Goal: Task Accomplishment & Management: Manage account settings

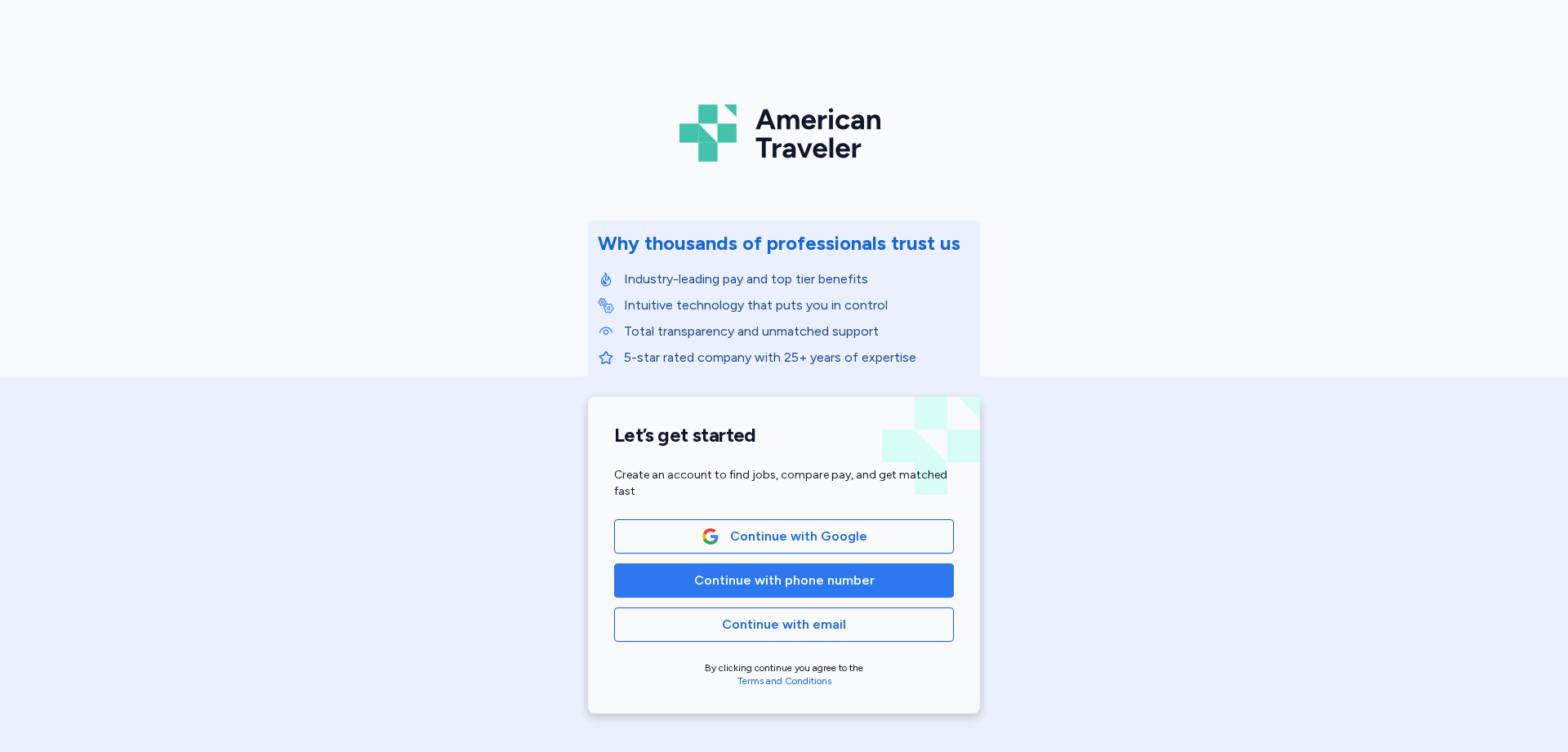
click at [758, 583] on span "Continue with phone number" at bounding box center [784, 581] width 180 height 20
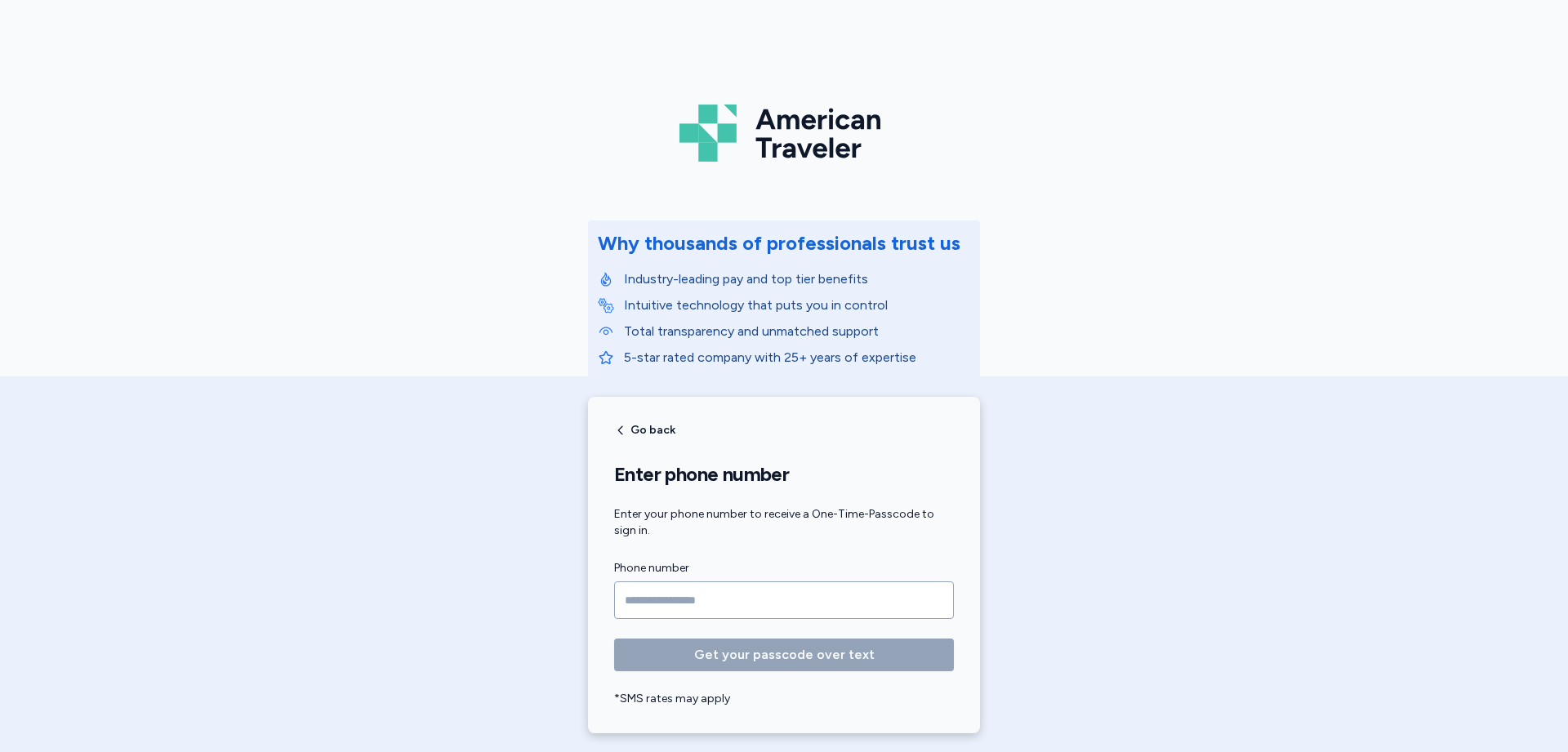
click at [644, 596] on input "Phone number" at bounding box center [784, 601] width 340 height 38
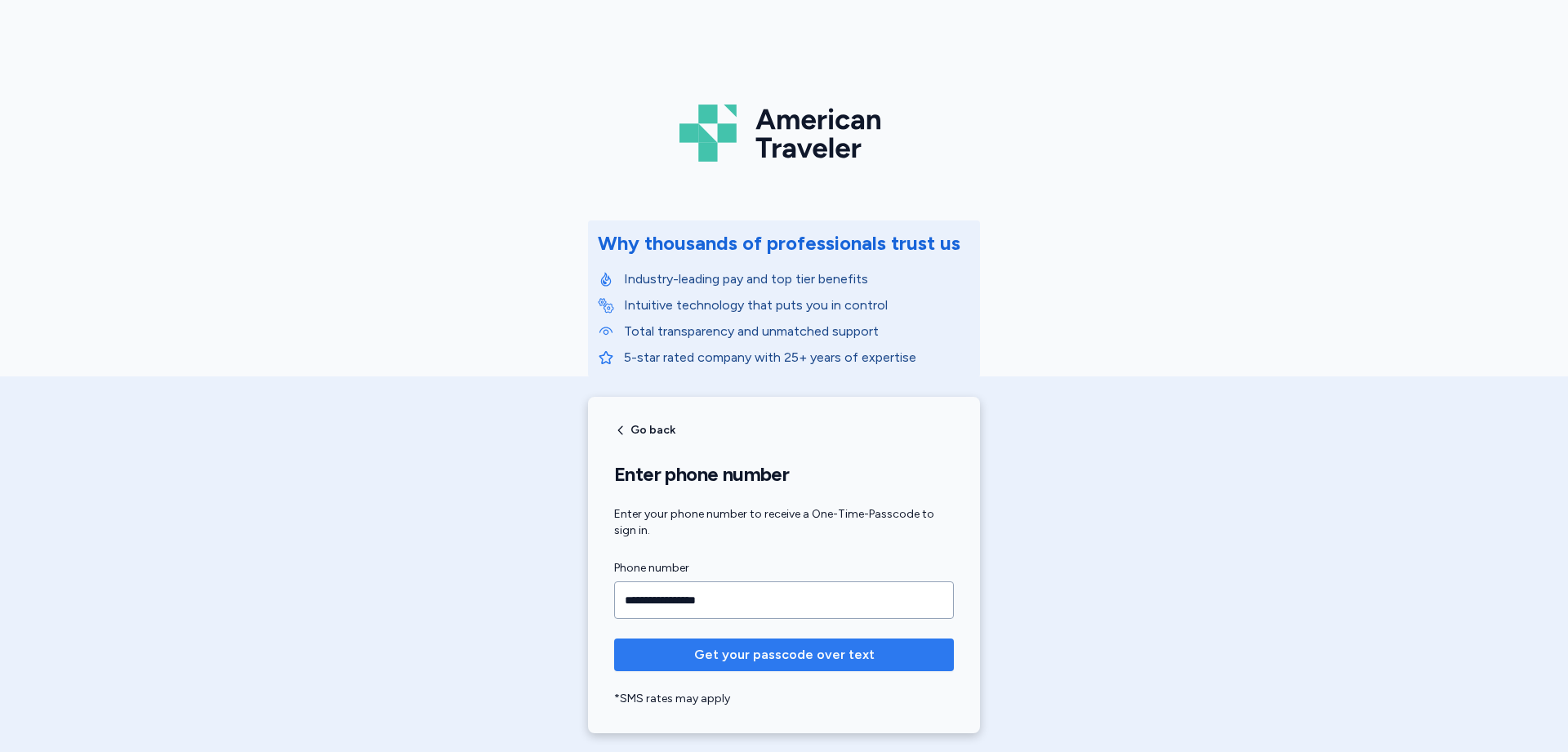
type input "**********"
click at [763, 648] on span "Get your passcode over text" at bounding box center [784, 655] width 180 height 20
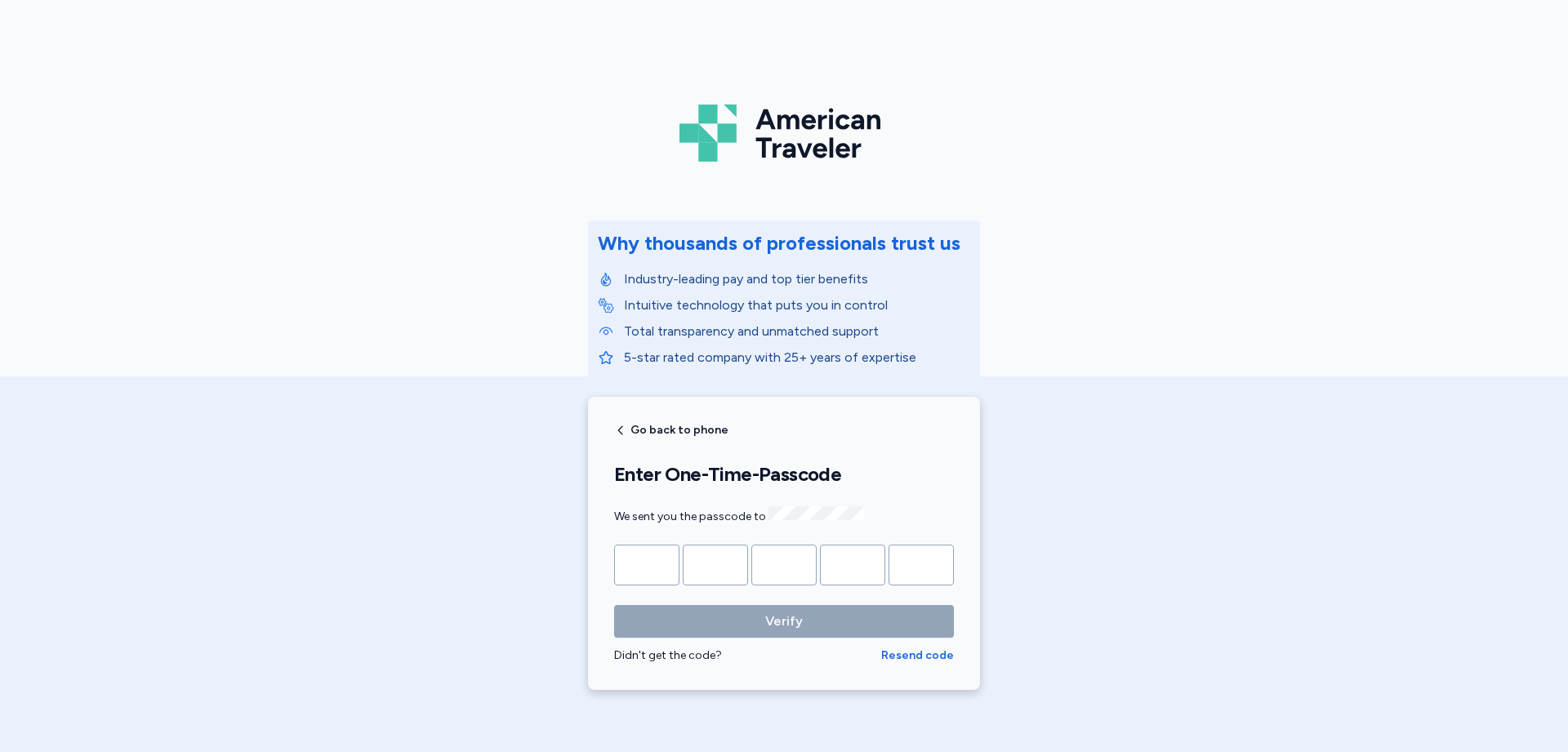
type input "*"
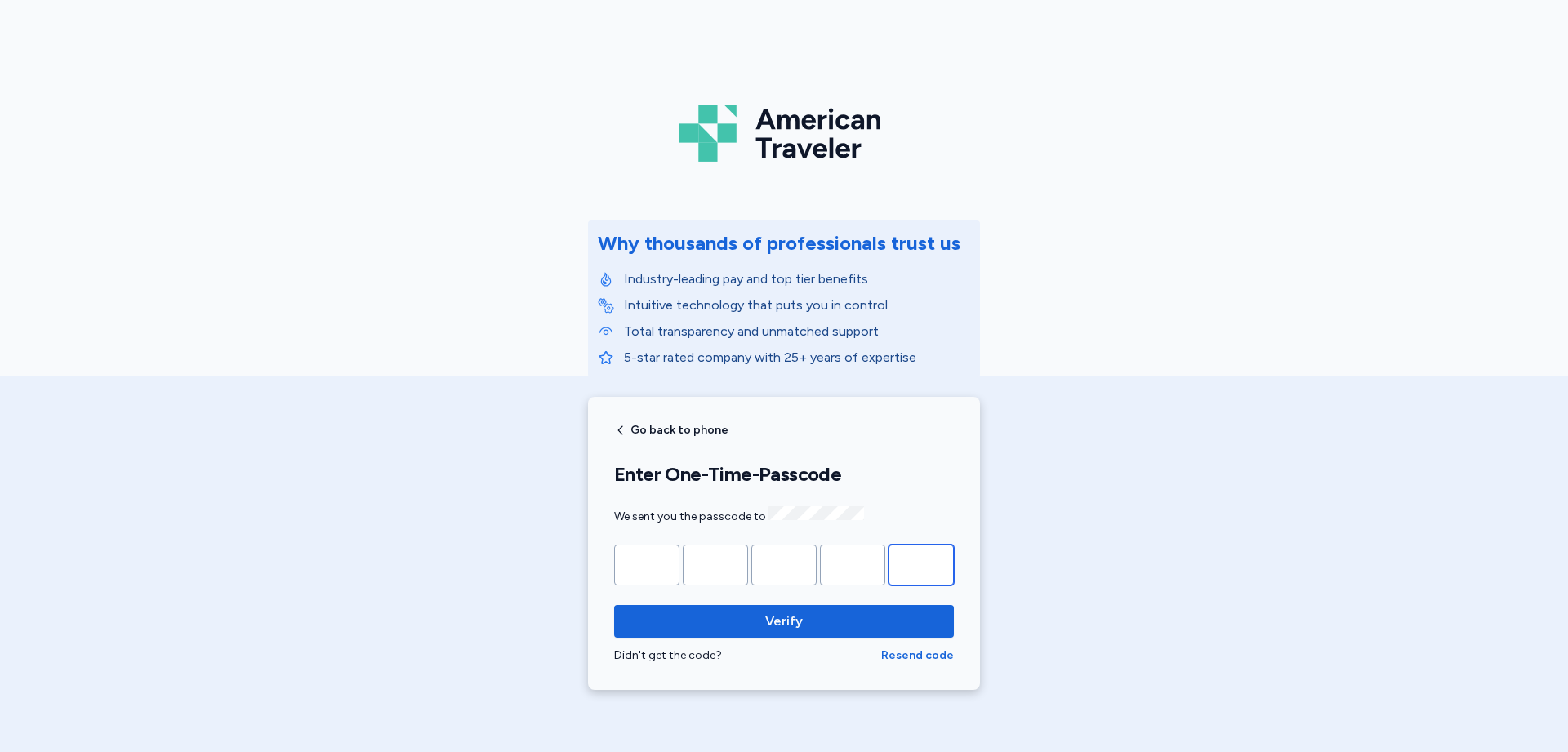
type input "*"
click at [759, 640] on div "Verify Didn't get the code? Resend code" at bounding box center [784, 635] width 340 height 59
click at [758, 618] on span "Verify" at bounding box center [784, 621] width 314 height 20
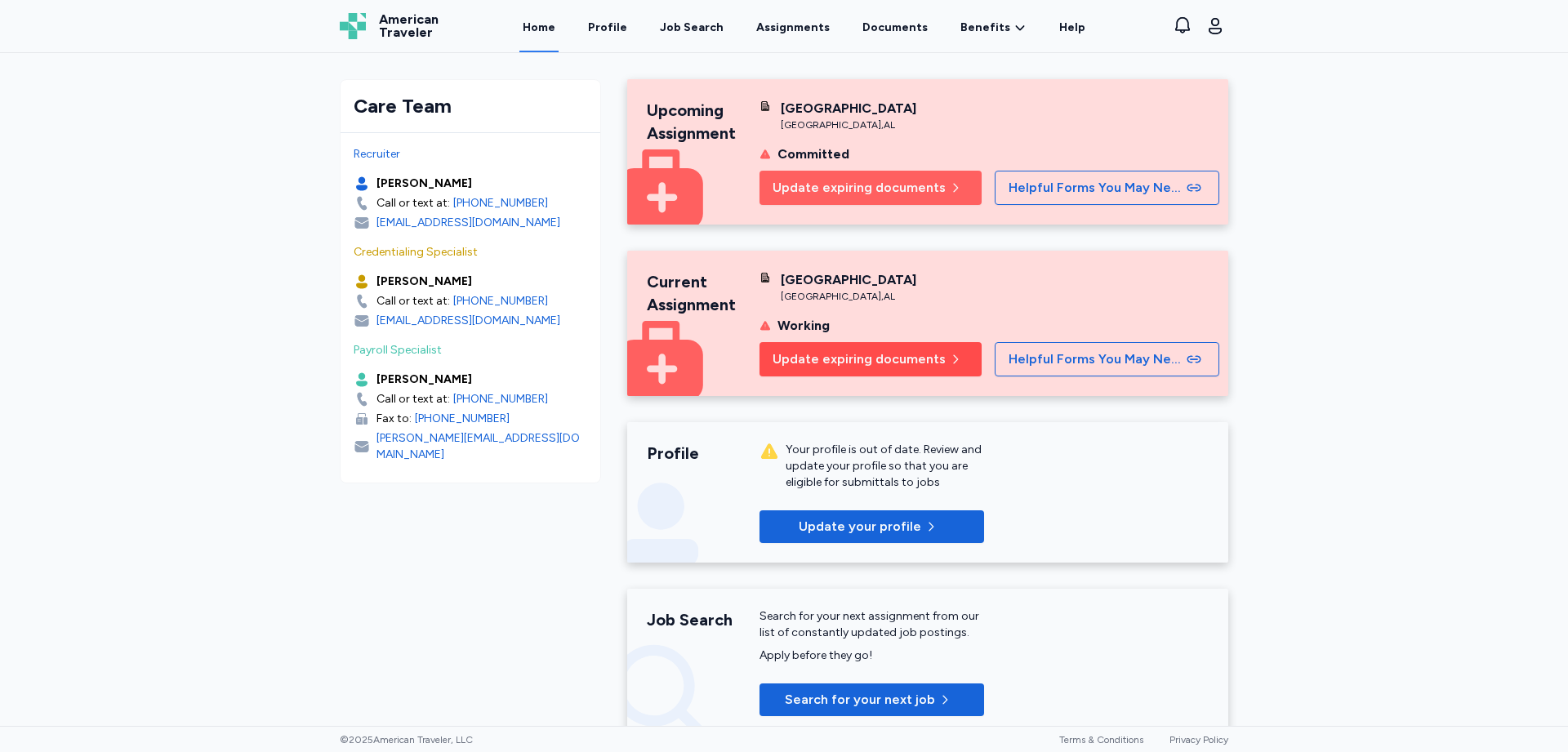
click at [897, 369] on span "Update expiring documents" at bounding box center [859, 359] width 173 height 20
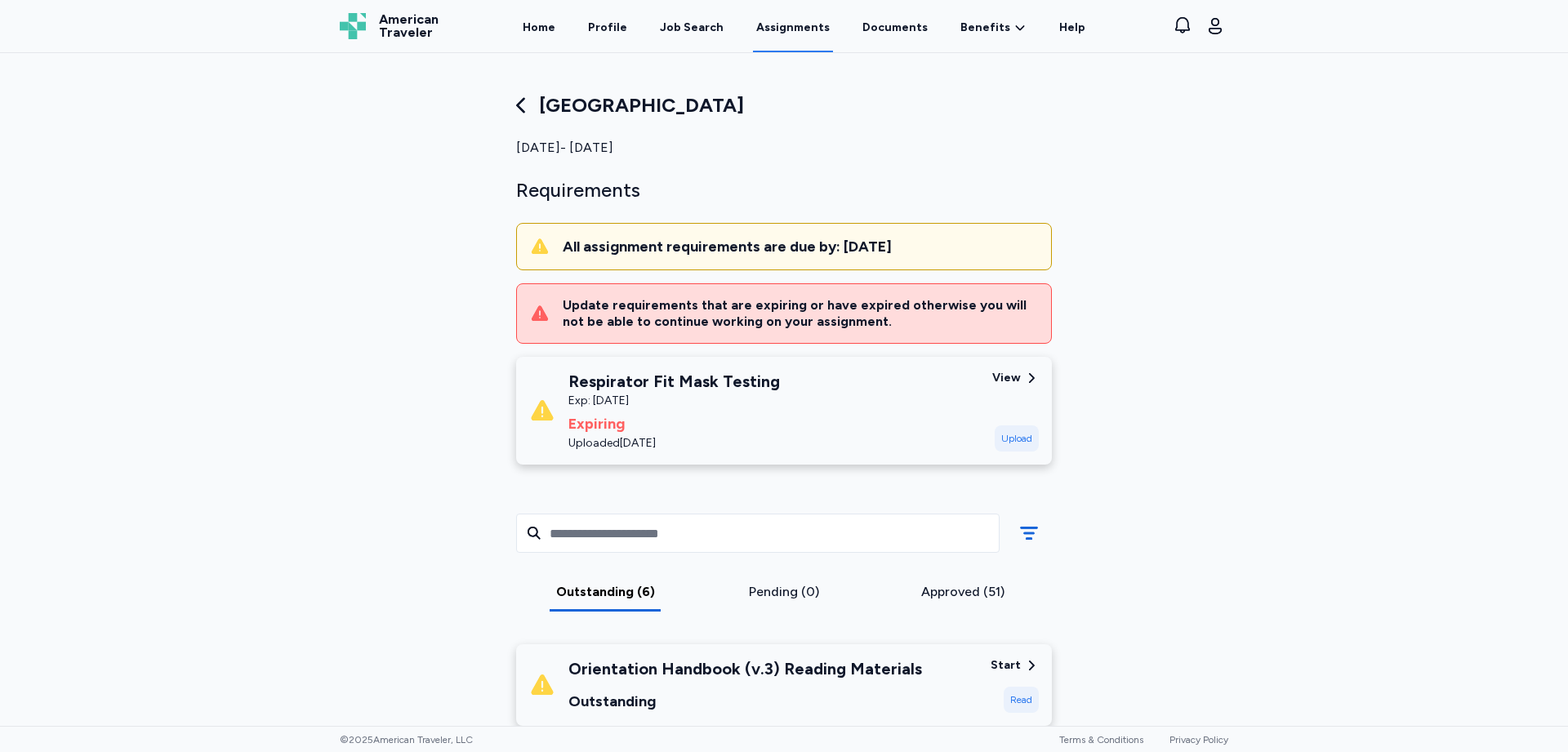
click at [1312, 289] on div "[GEOGRAPHIC_DATA] [DATE] - [DATE] Requirements All assignment requirements are …" at bounding box center [784, 389] width 1568 height 673
click at [512, 109] on icon at bounding box center [522, 106] width 23 height 23
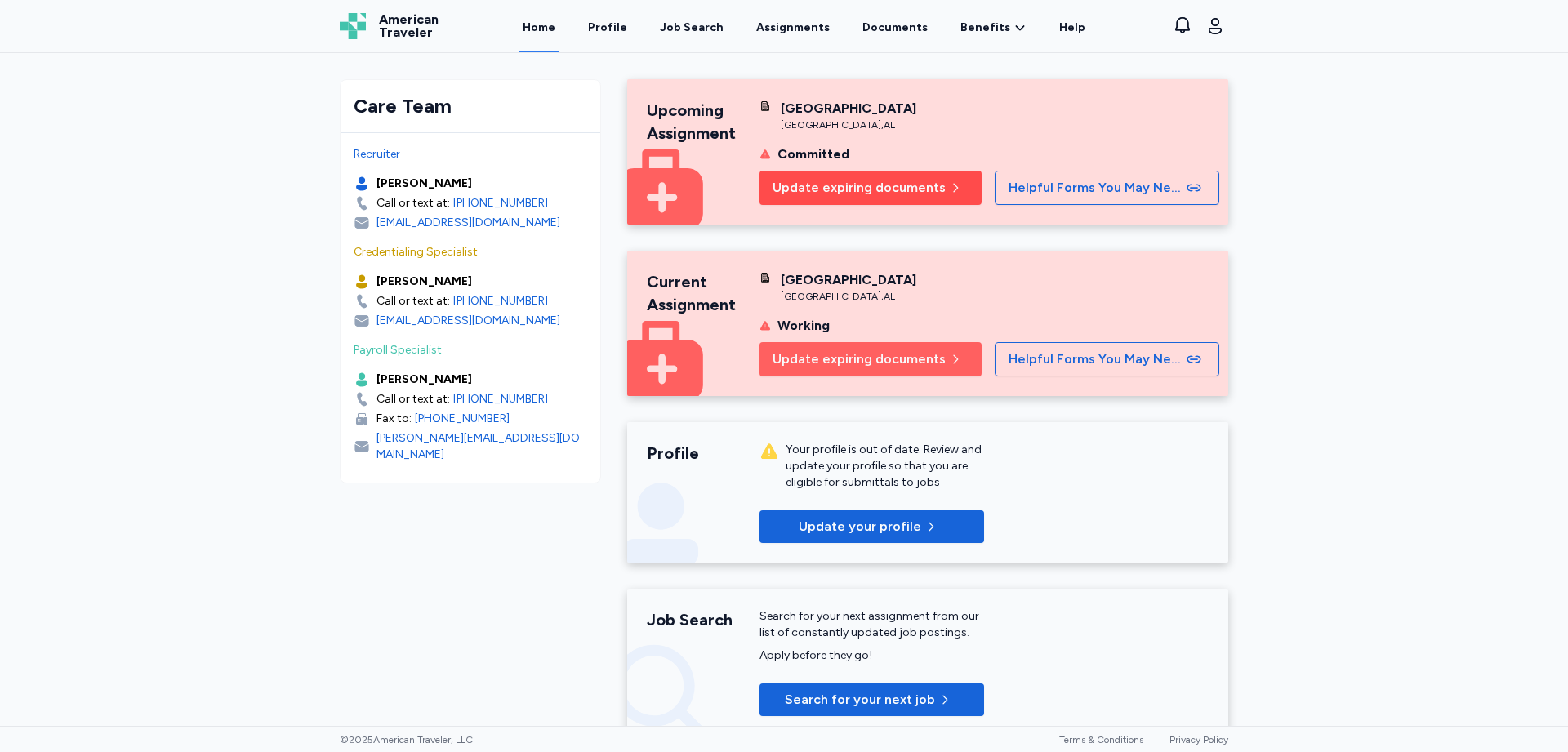
drag, startPoint x: 862, startPoint y: 207, endPoint x: 846, endPoint y: 213, distance: 17.1
click at [860, 197] on span "Update expiring documents" at bounding box center [859, 188] width 173 height 20
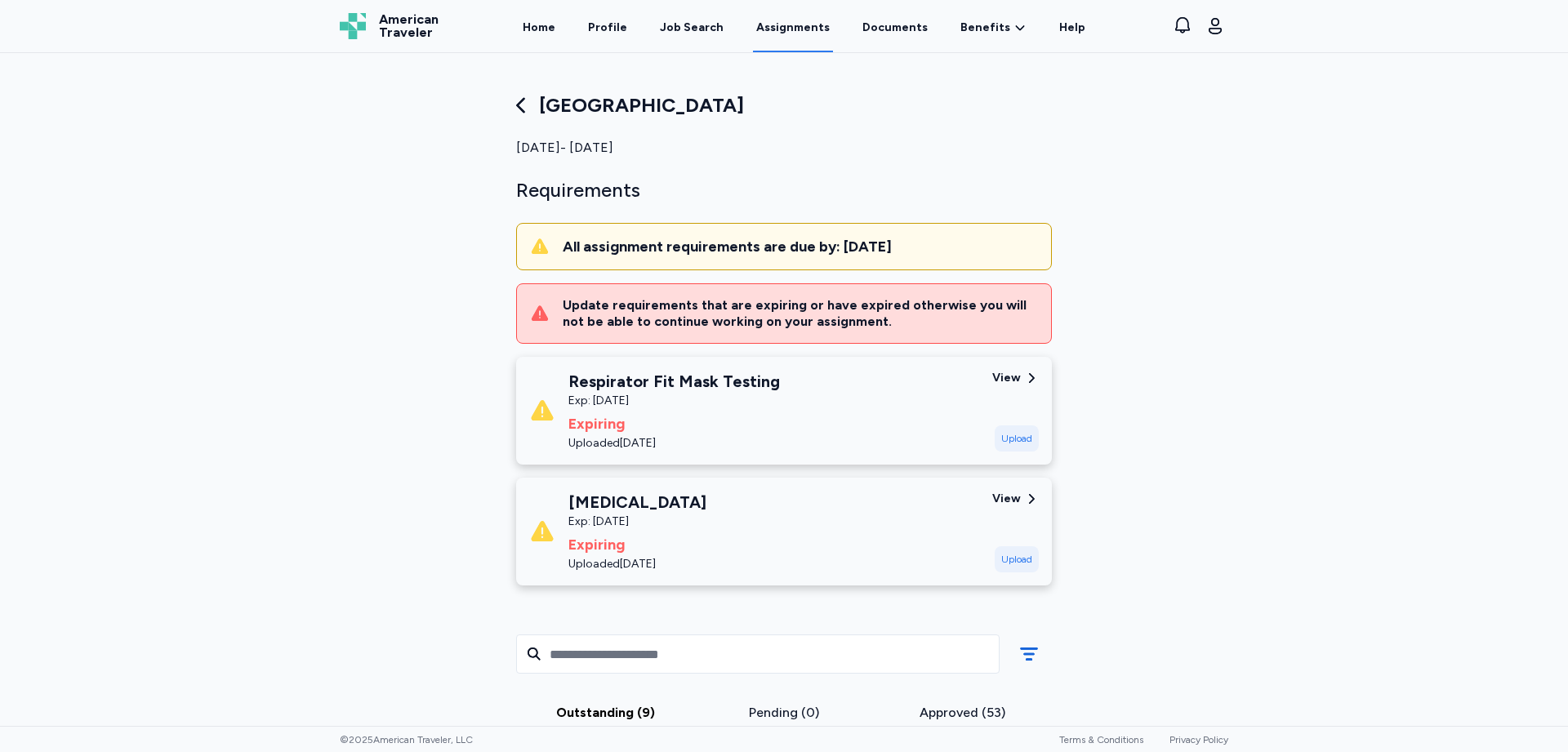
click at [519, 108] on icon at bounding box center [522, 106] width 23 height 23
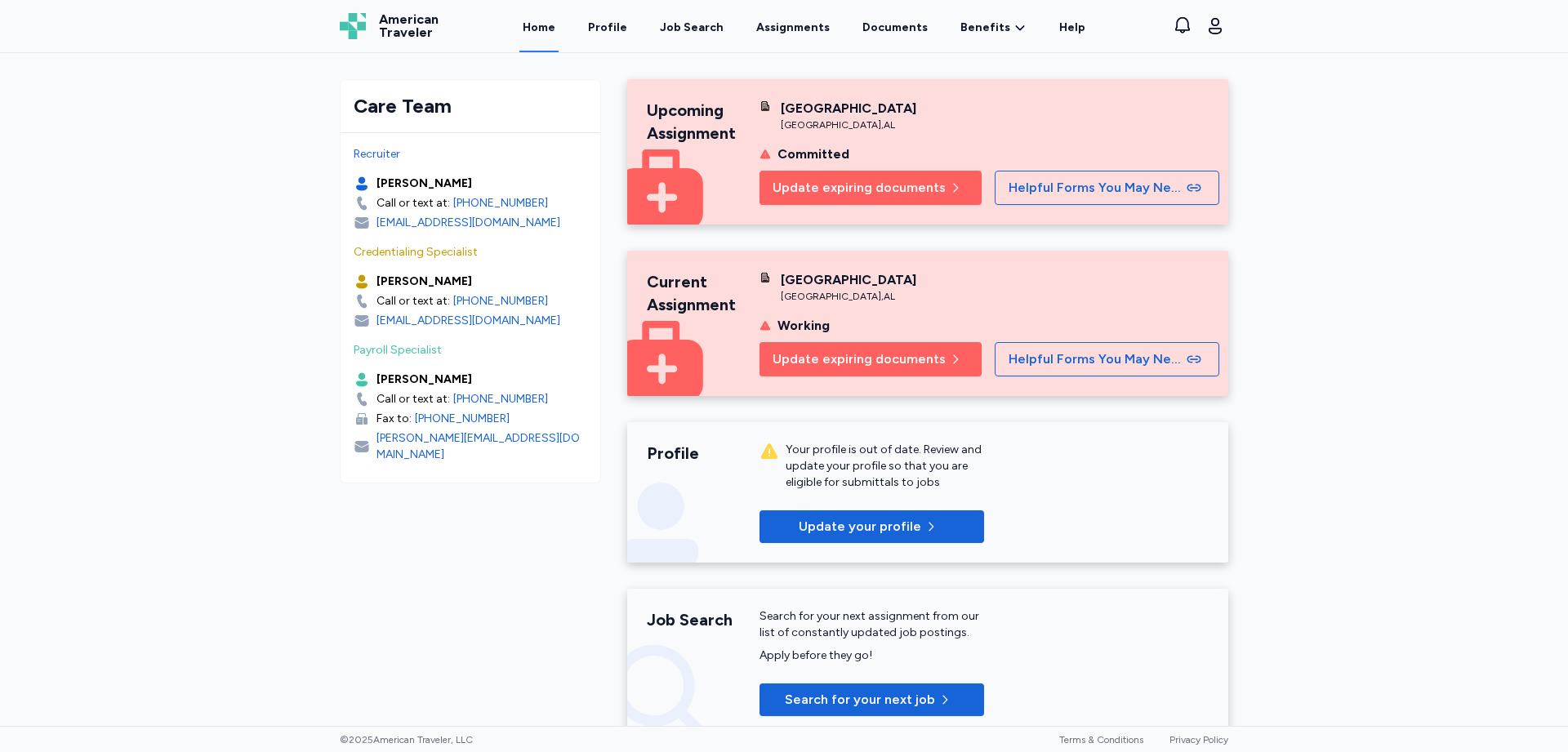
click at [542, 28] on link "Home" at bounding box center [539, 27] width 39 height 50
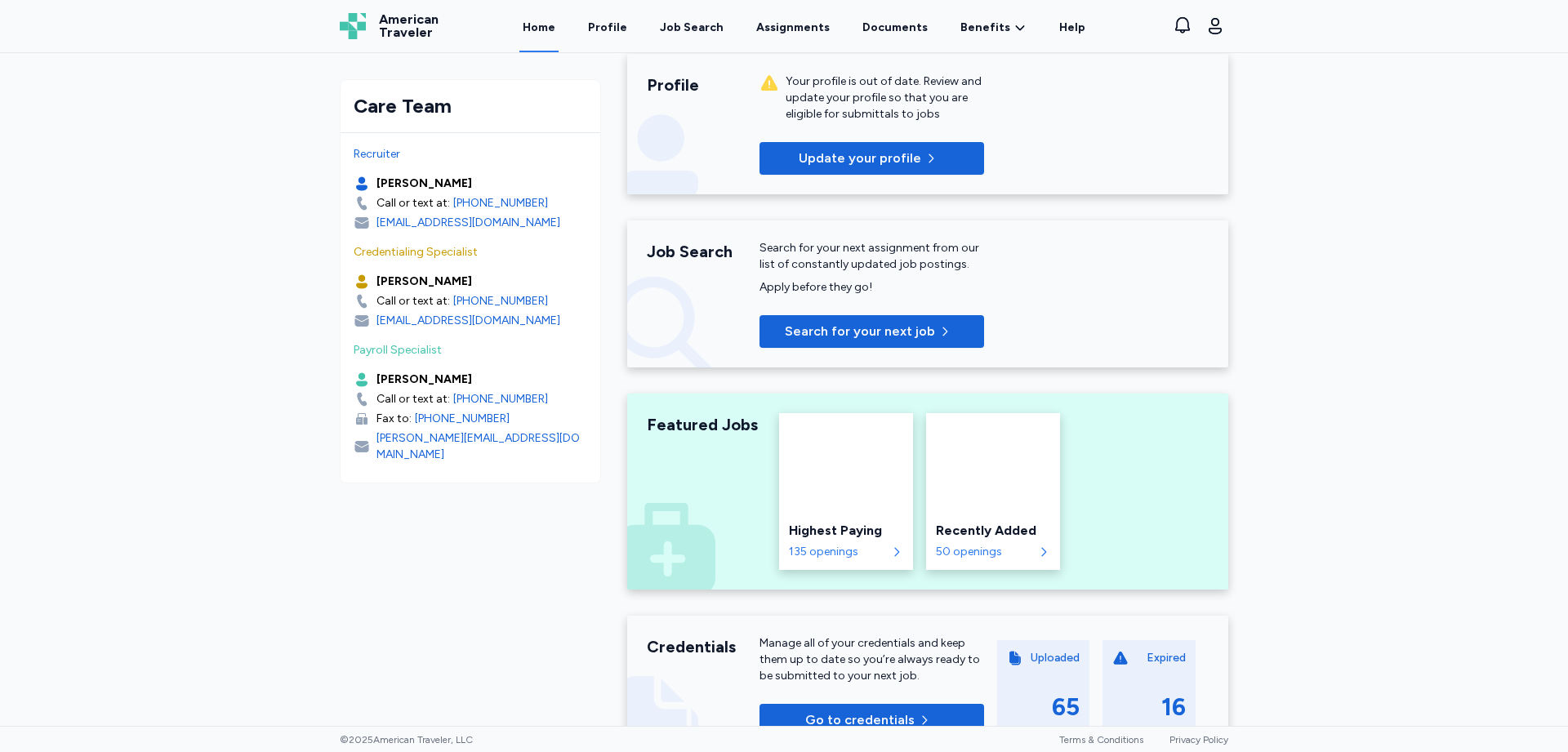
scroll to position [365, 0]
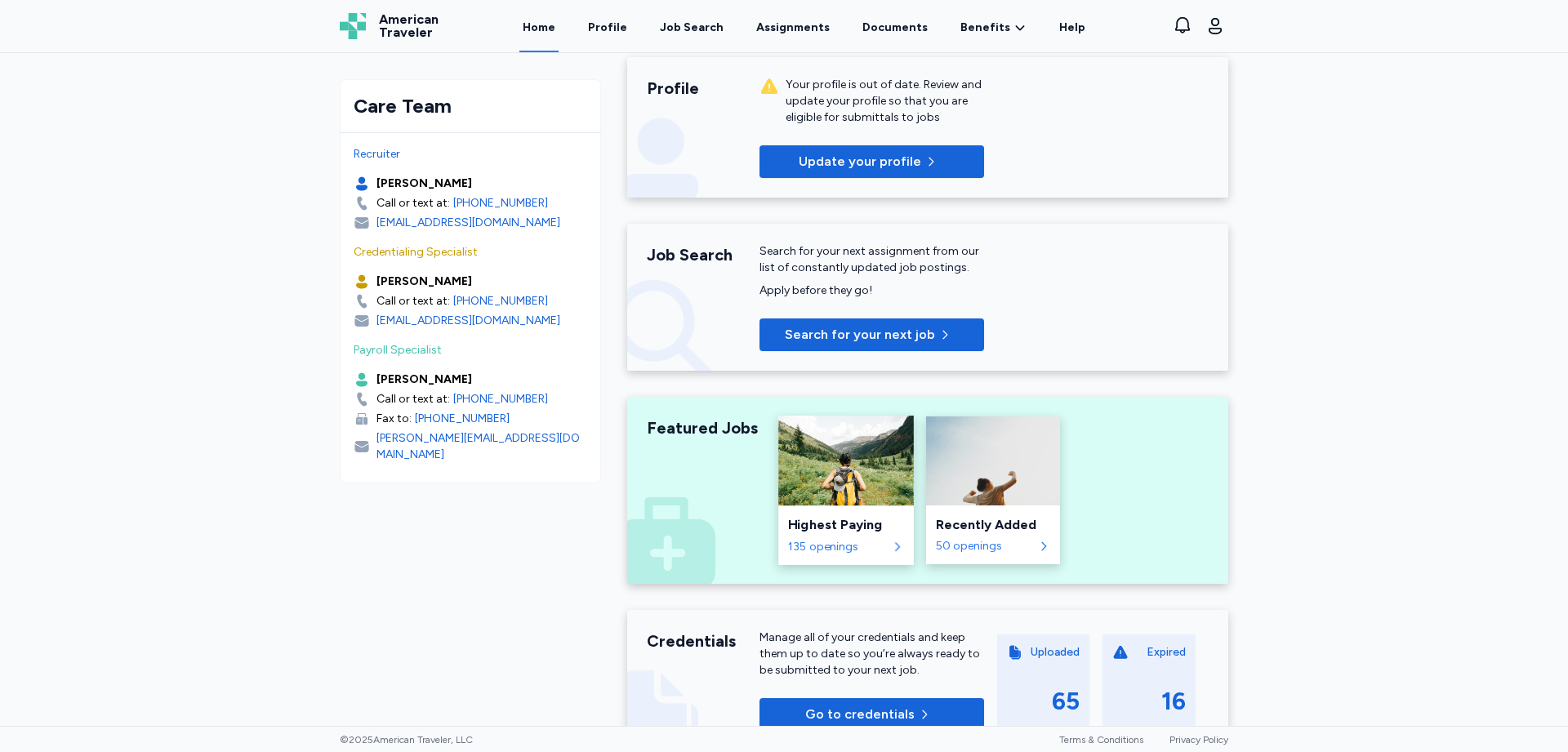
click at [817, 535] on div "Highest Paying" at bounding box center [845, 525] width 115 height 20
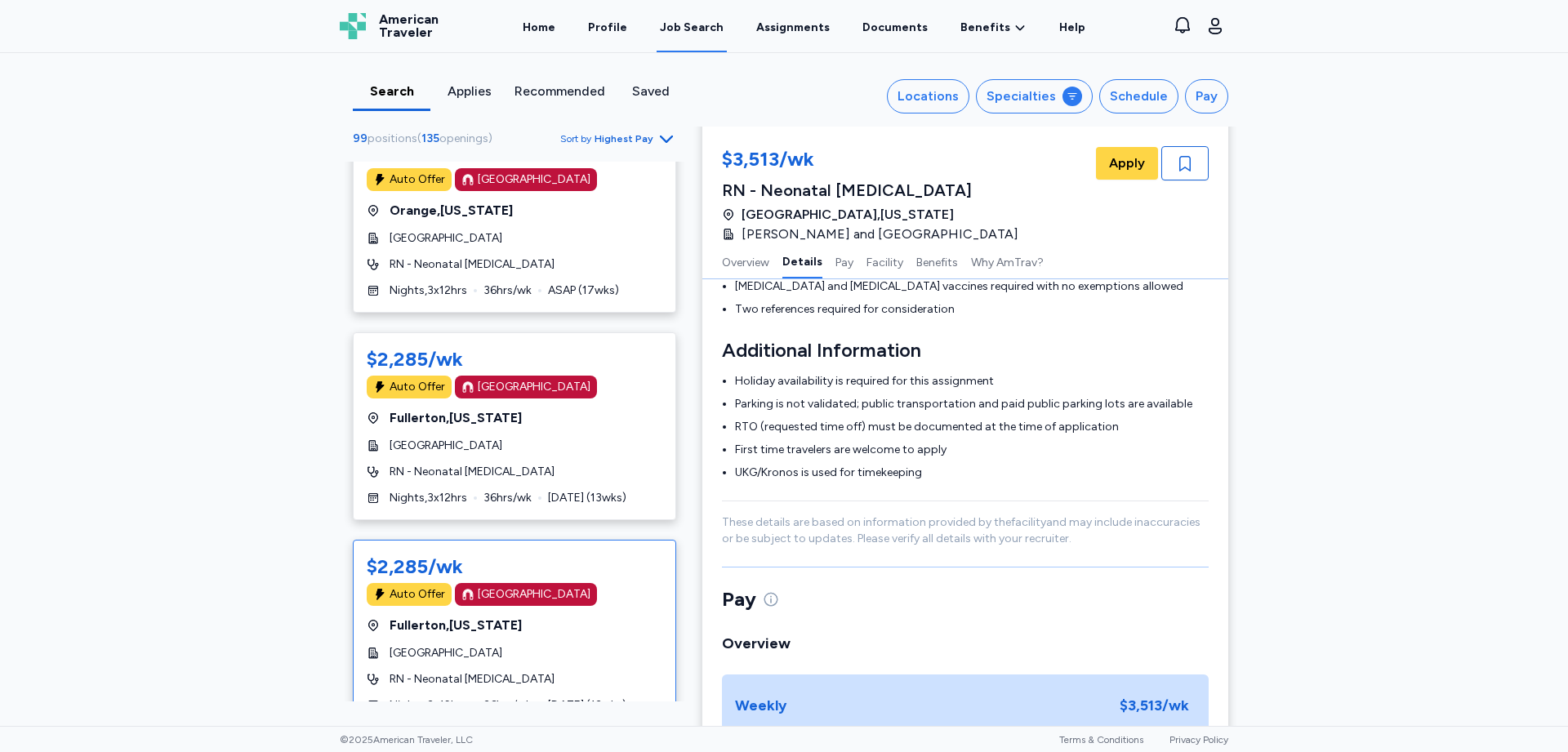
scroll to position [653, 0]
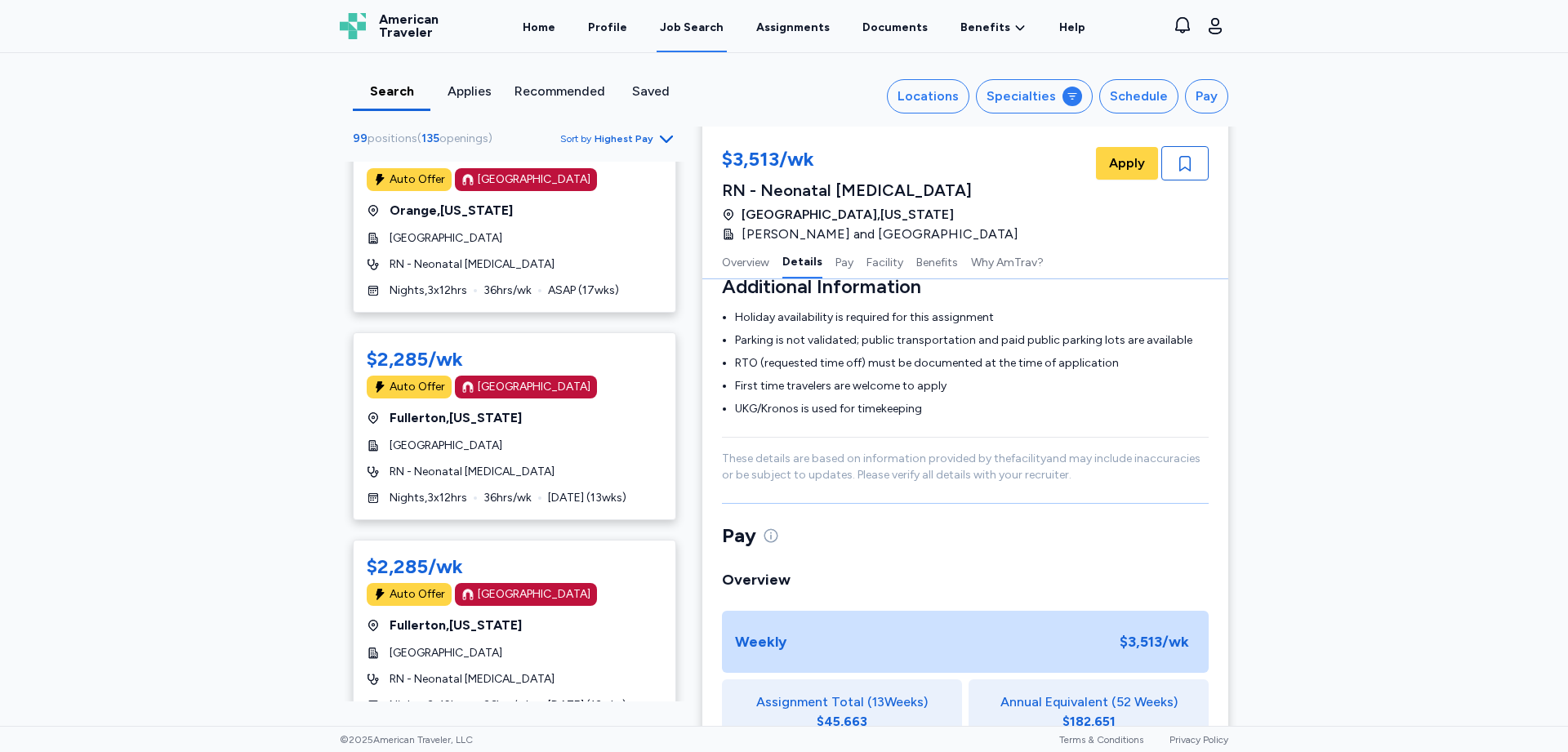
drag, startPoint x: 647, startPoint y: 676, endPoint x: 639, endPoint y: 657, distance: 20.6
click at [657, 748] on icon "Go to next 50 jobs" at bounding box center [667, 757] width 20 height 20
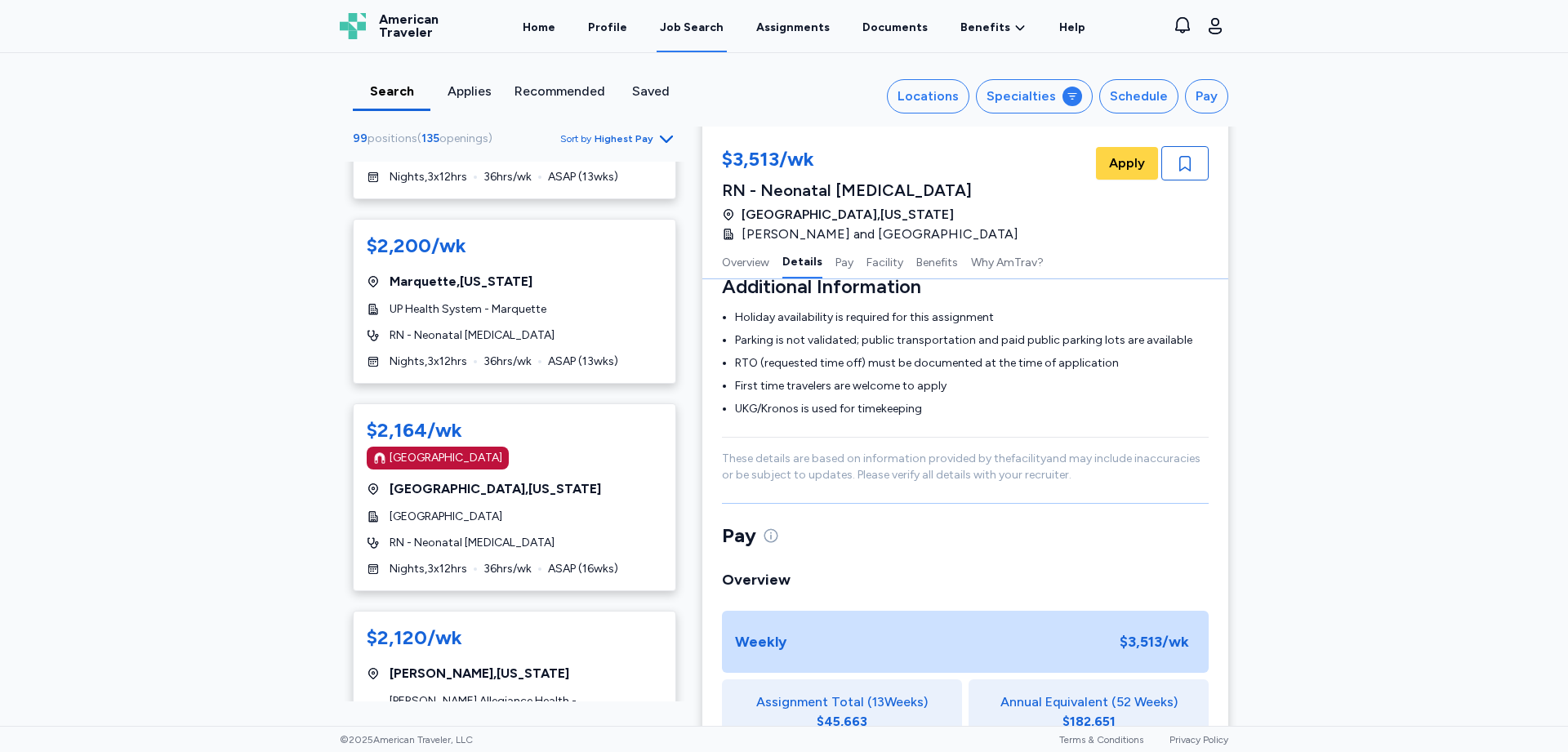
scroll to position [1144, 0]
click at [906, 32] on link "Documents" at bounding box center [896, 27] width 72 height 50
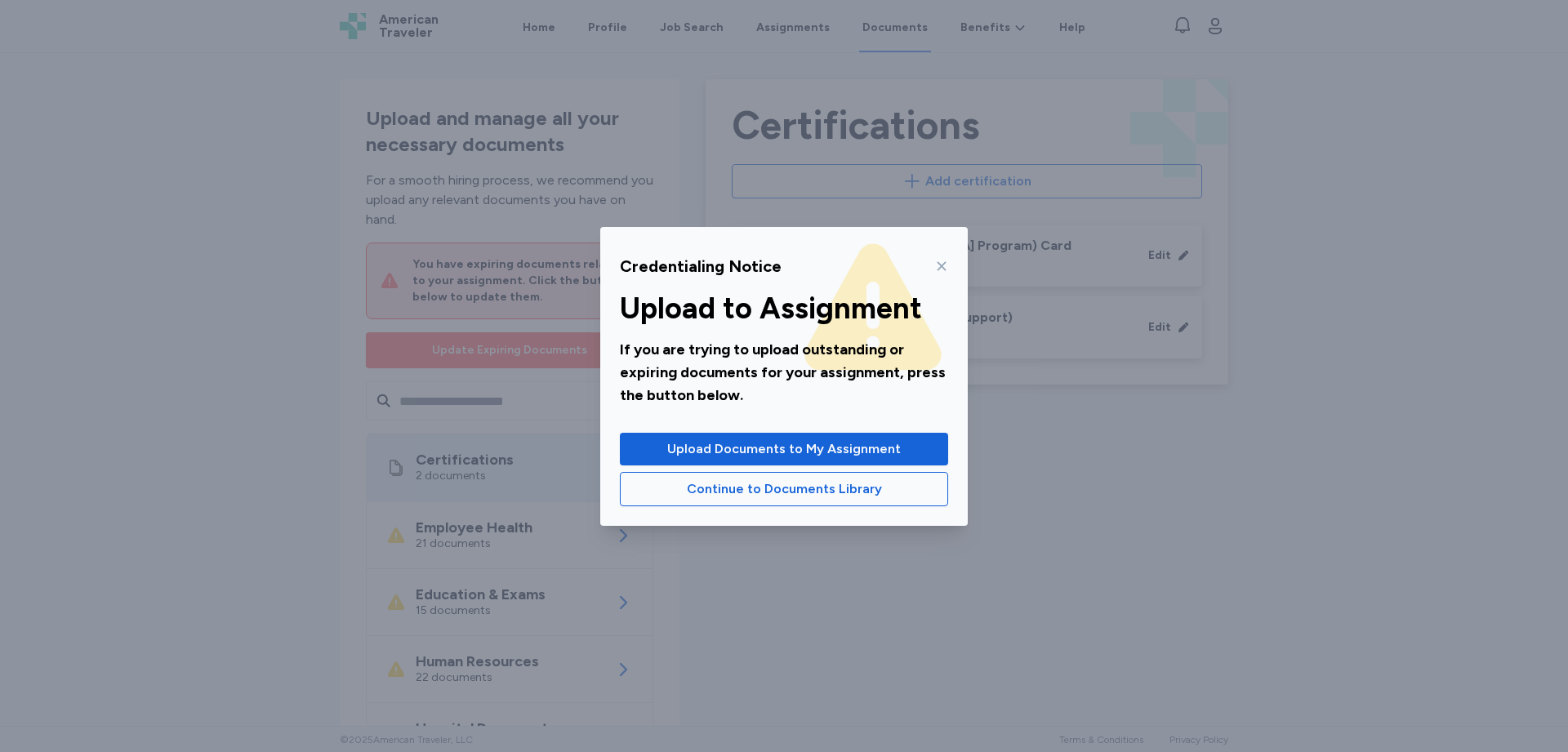
click at [1565, 134] on div "Credentialing Notice Upload to Assignment If you are trying to upload outstandi…" at bounding box center [784, 376] width 1568 height 752
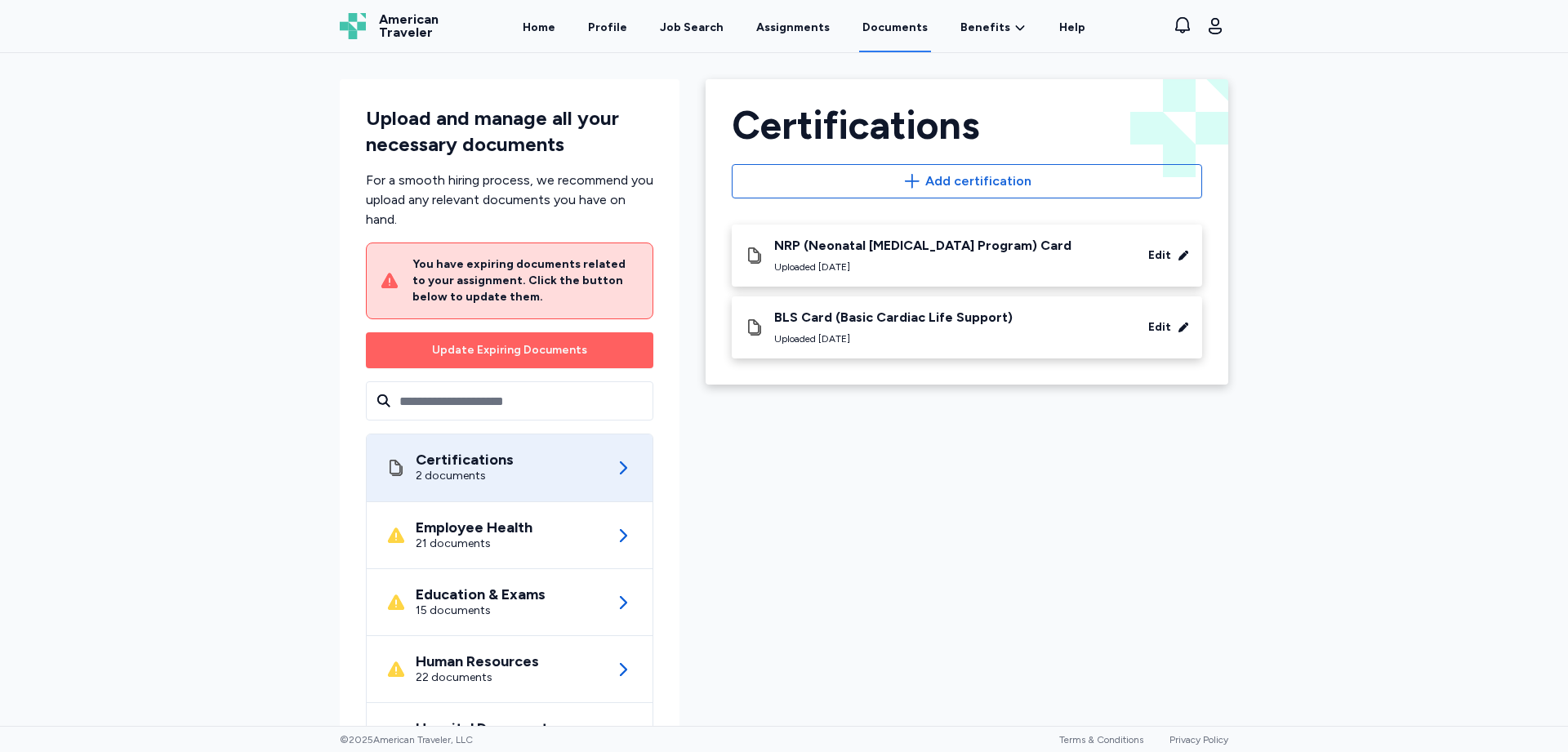
click at [1399, 139] on div "Upload and manage all your necessary documents For a smooth hiring process, we …" at bounding box center [784, 389] width 1568 height 673
click at [618, 464] on icon at bounding box center [623, 468] width 20 height 20
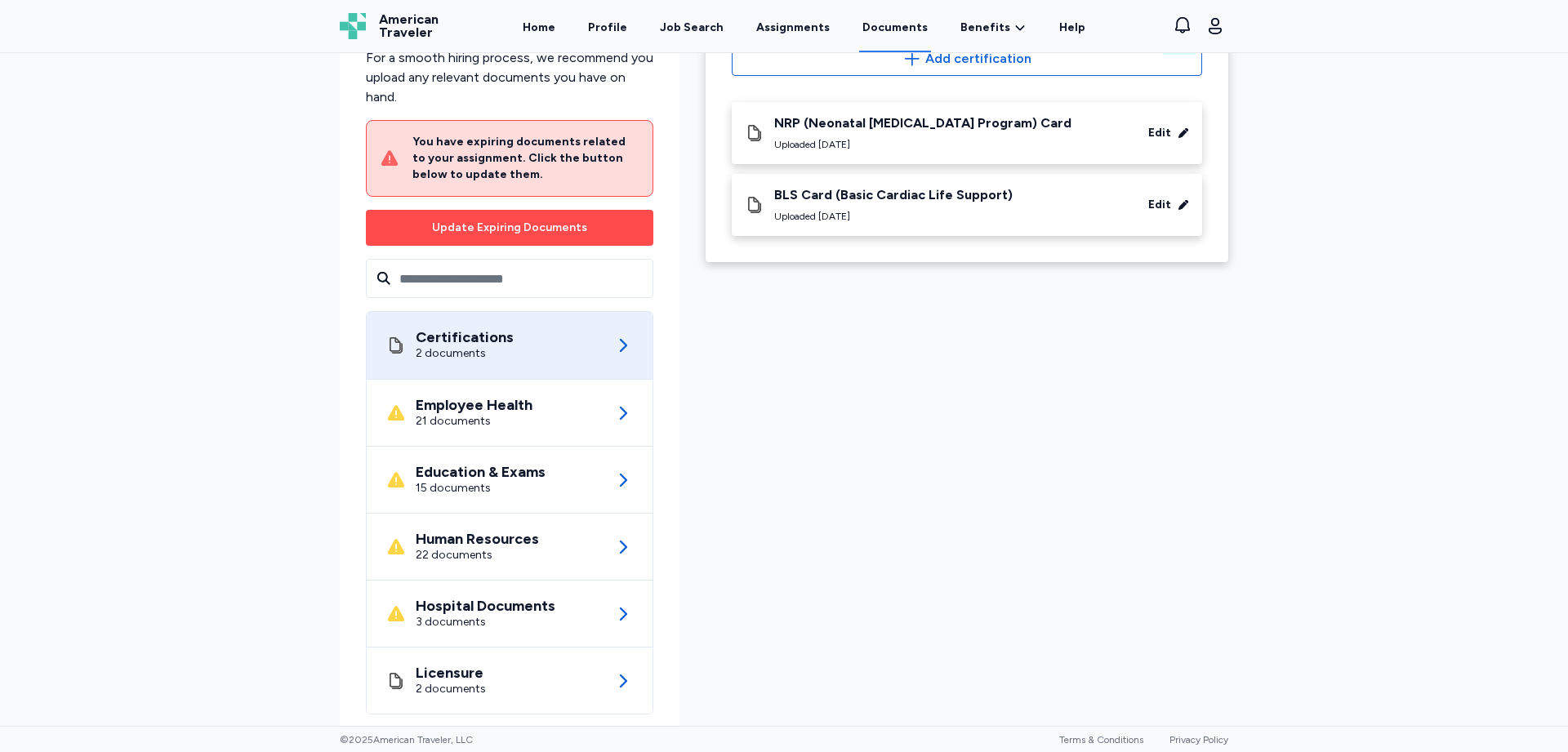
scroll to position [151, 0]
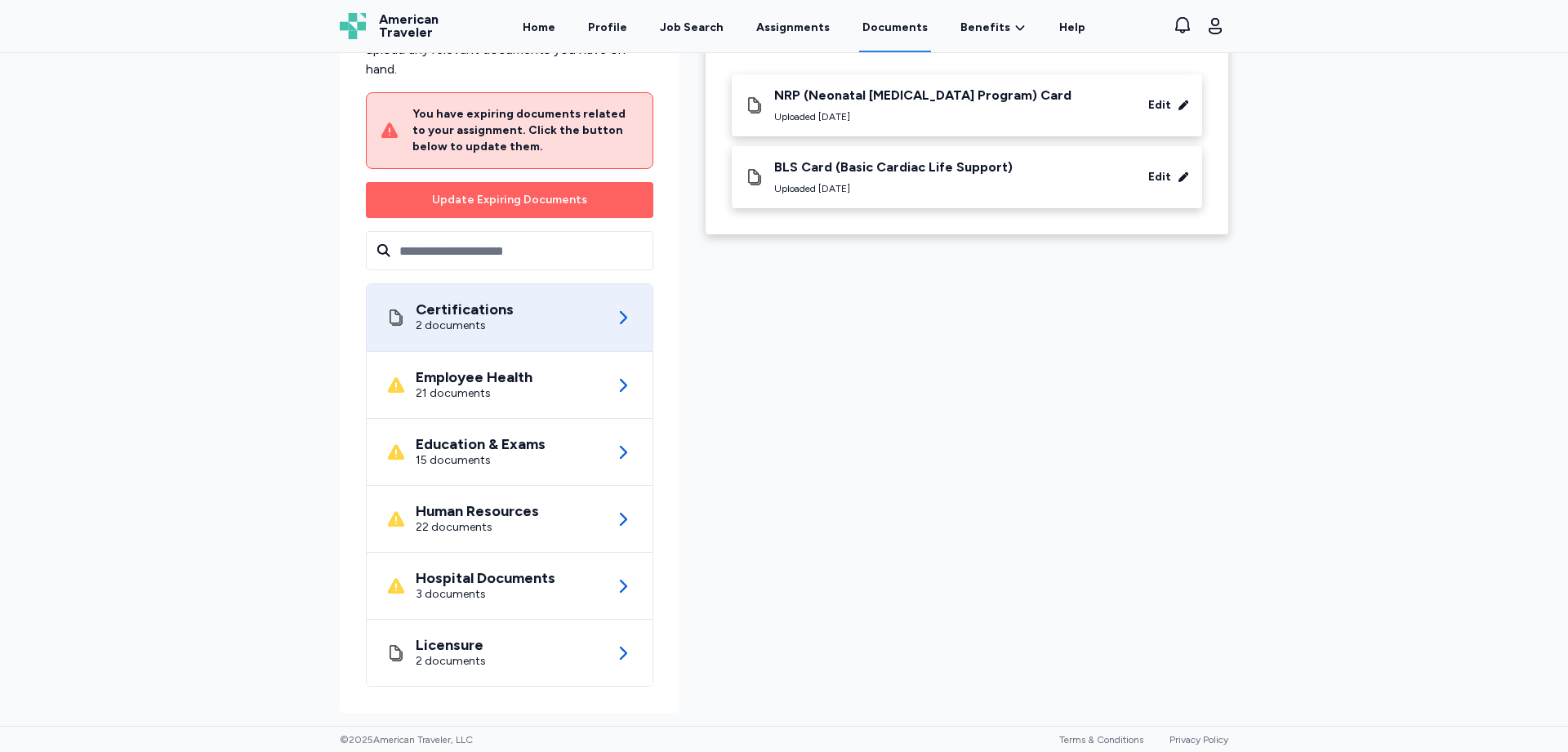
click at [613, 312] on icon at bounding box center [623, 318] width 20 height 20
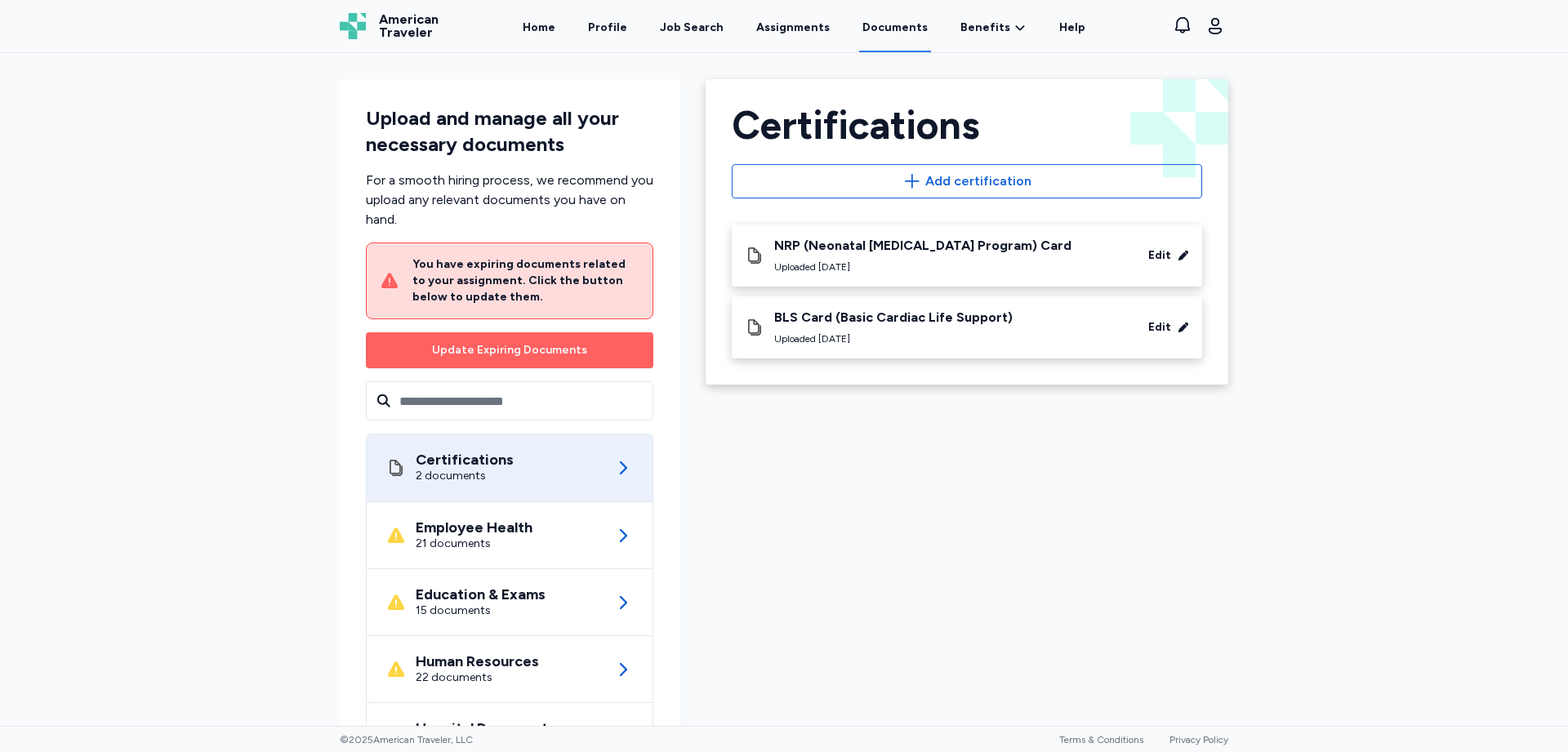
click at [616, 475] on icon at bounding box center [623, 468] width 20 height 20
click at [620, 467] on icon at bounding box center [624, 468] width 7 height 13
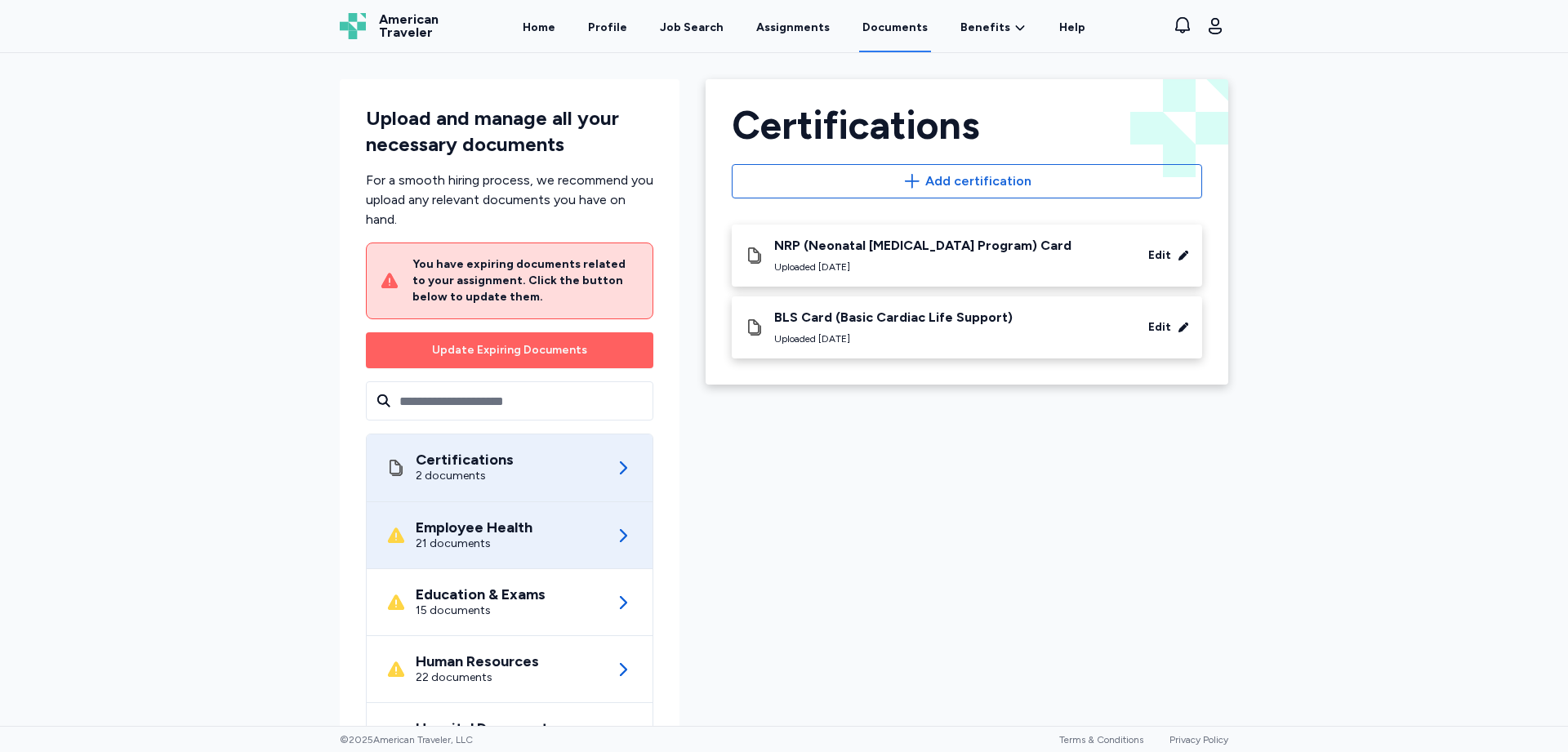
click at [620, 537] on icon at bounding box center [623, 536] width 20 height 20
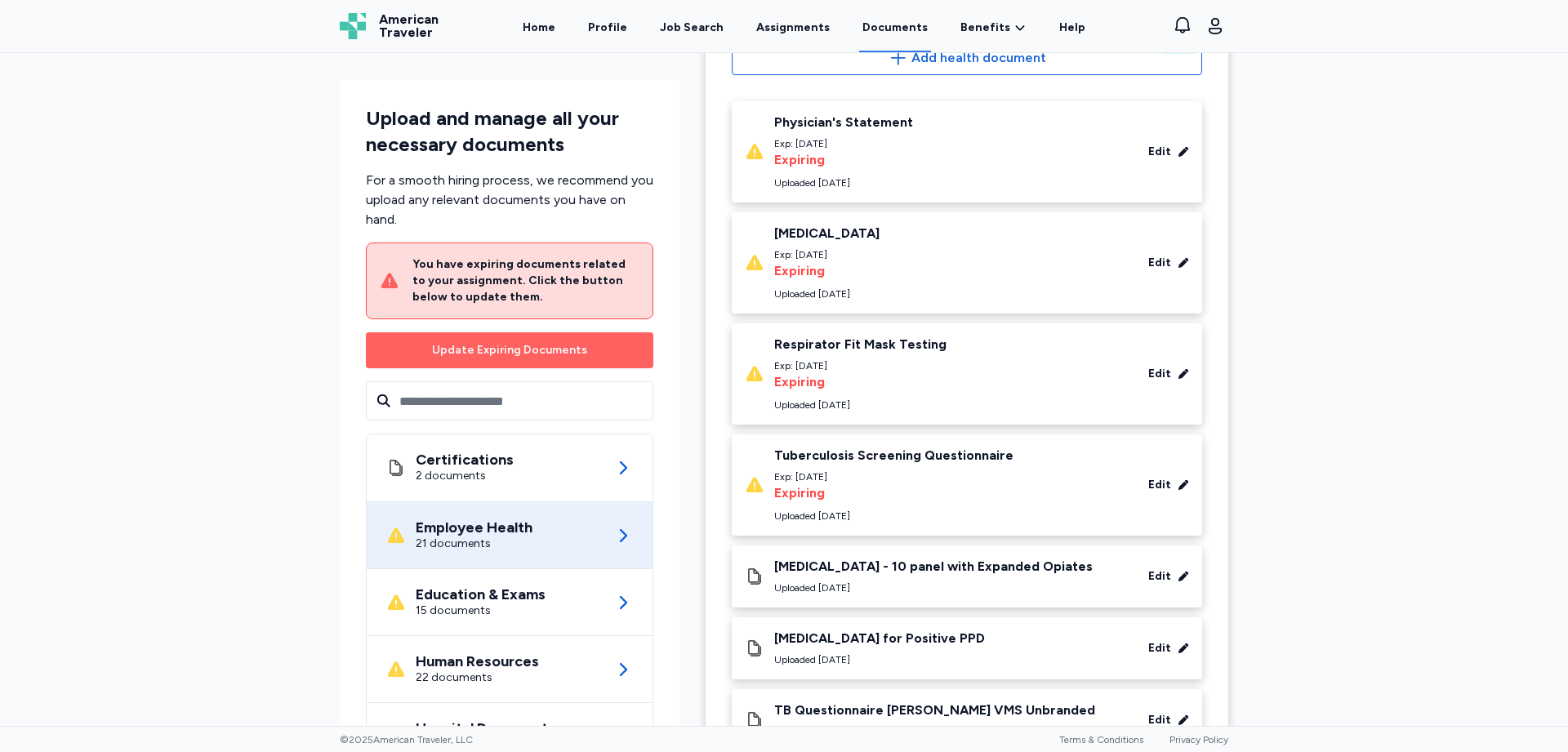
scroll to position [163, 0]
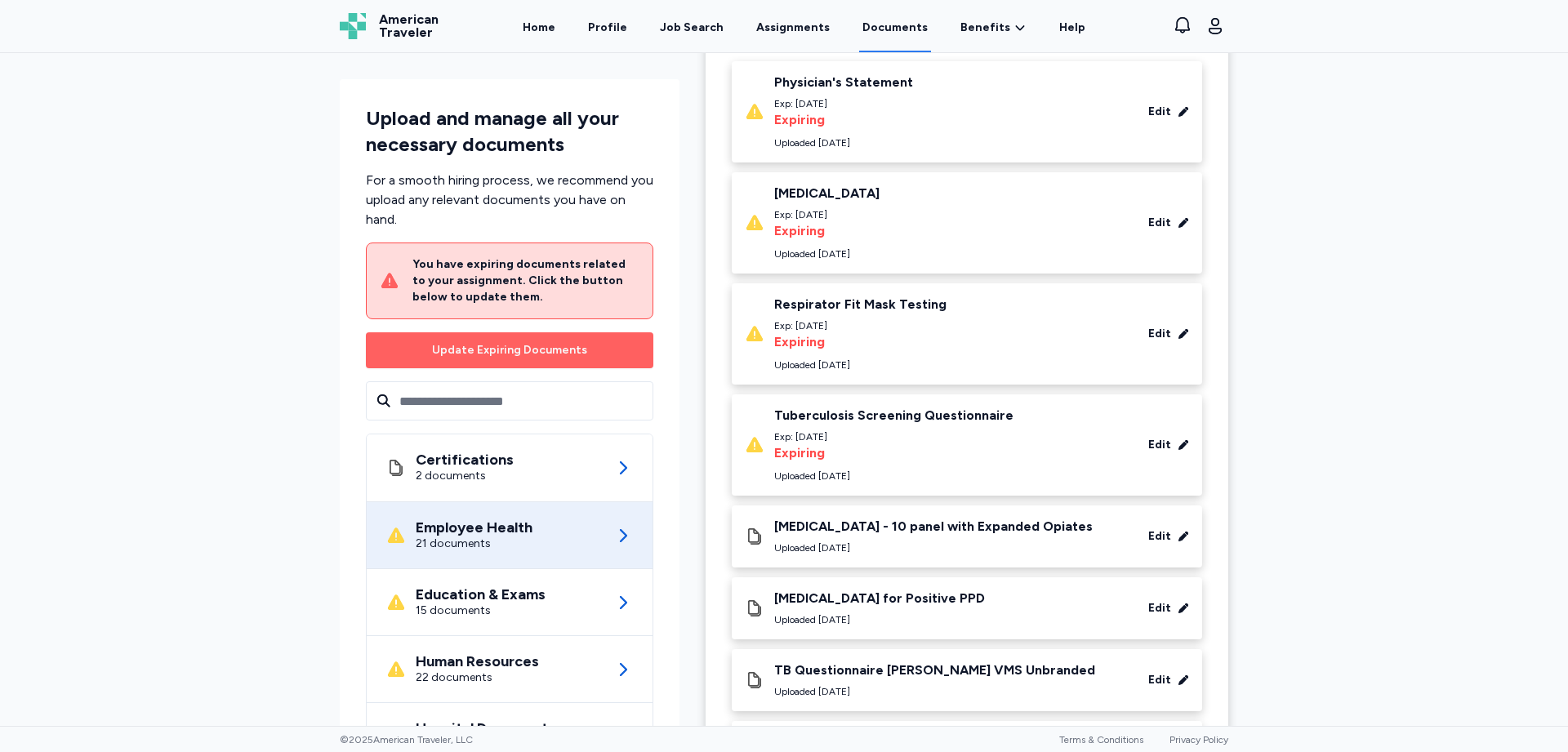
click at [1167, 441] on div "Edit" at bounding box center [1157, 445] width 65 height 16
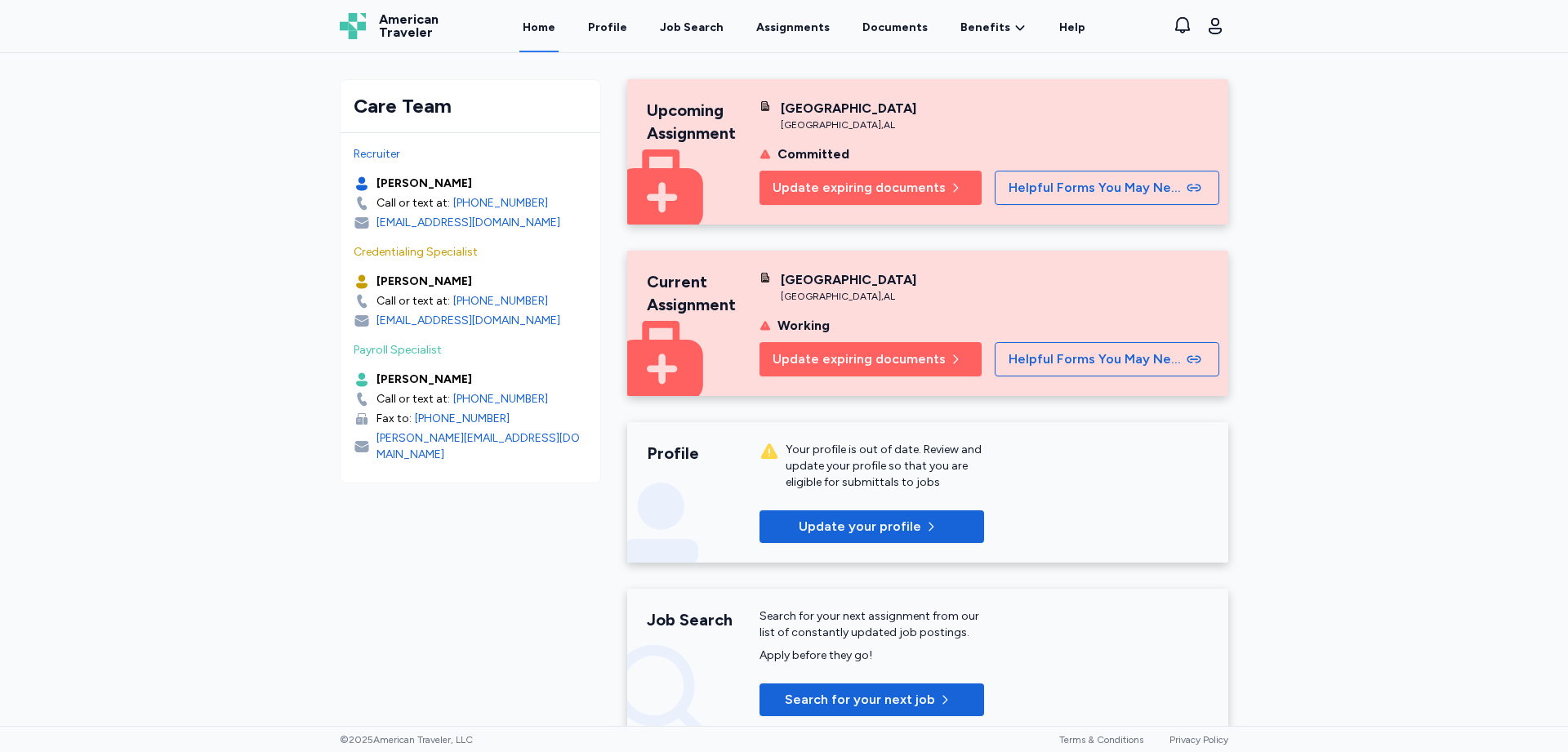
click at [855, 22] on div "Home Profile Job Search Assignments Documents Benefits Benefits Overview Referr…" at bounding box center [804, 26] width 692 height 52
click at [879, 32] on link "Documents" at bounding box center [896, 27] width 72 height 50
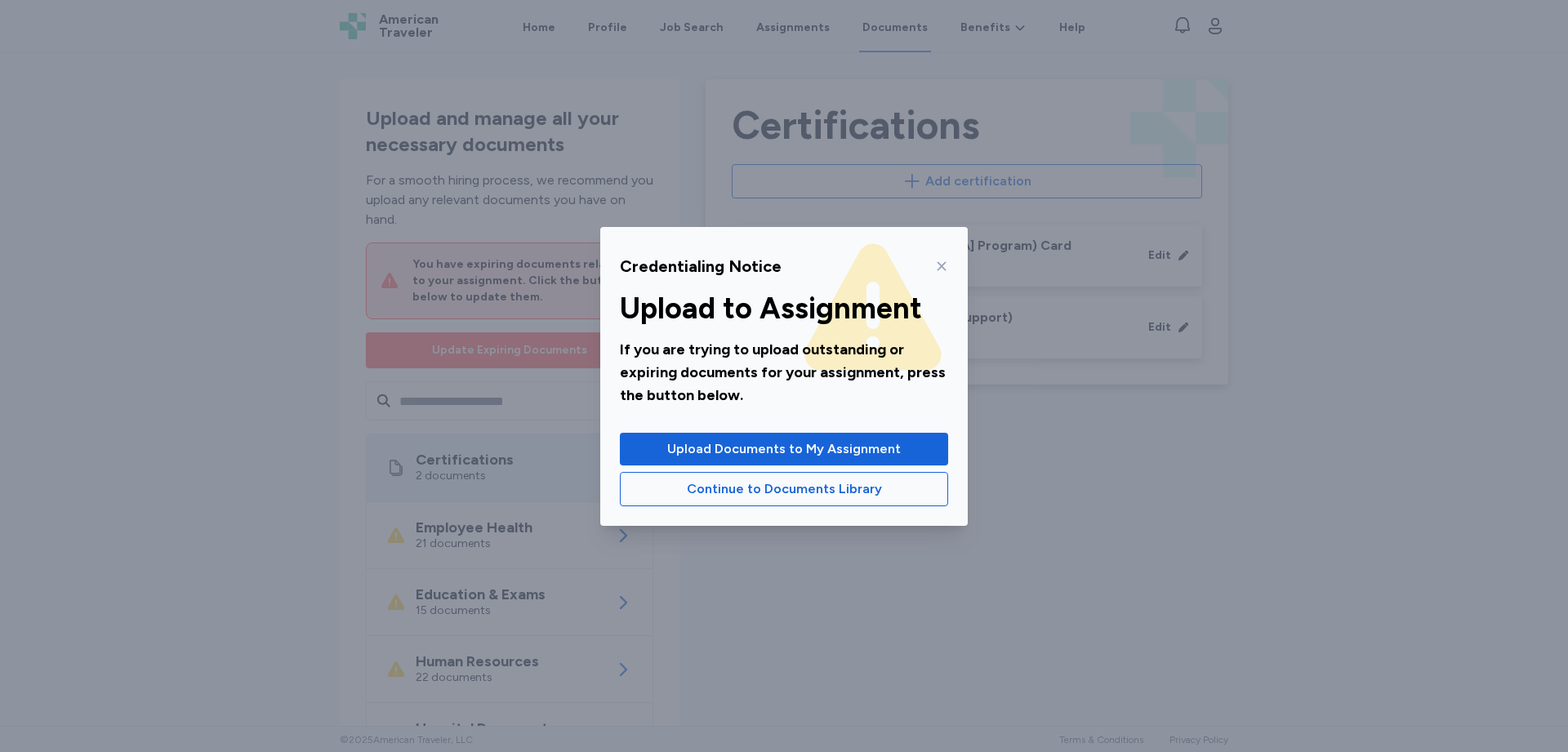
click at [892, 27] on div "Credentialing Notice Upload to Assignment If you are trying to upload outstandi…" at bounding box center [784, 376] width 1568 height 752
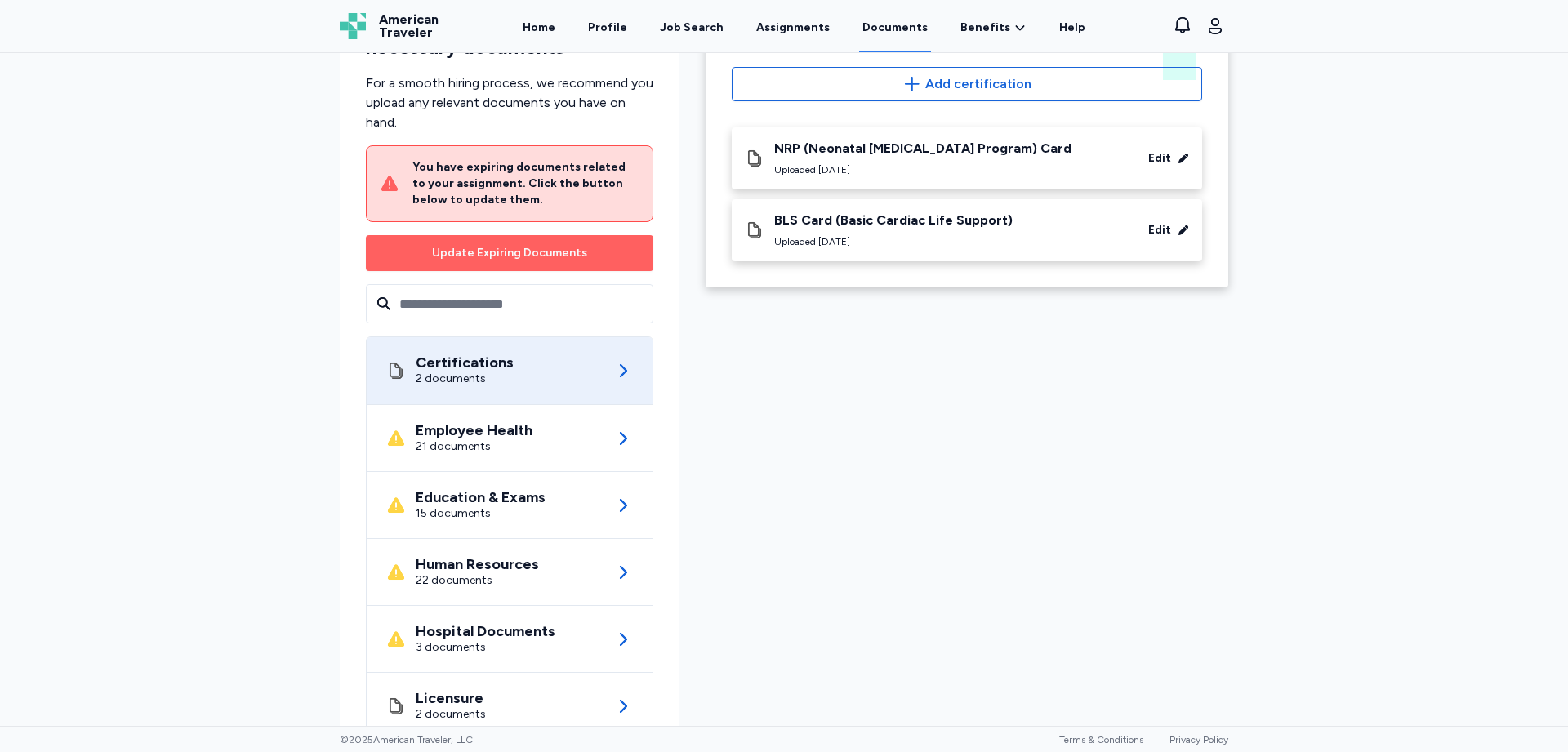
scroll to position [151, 0]
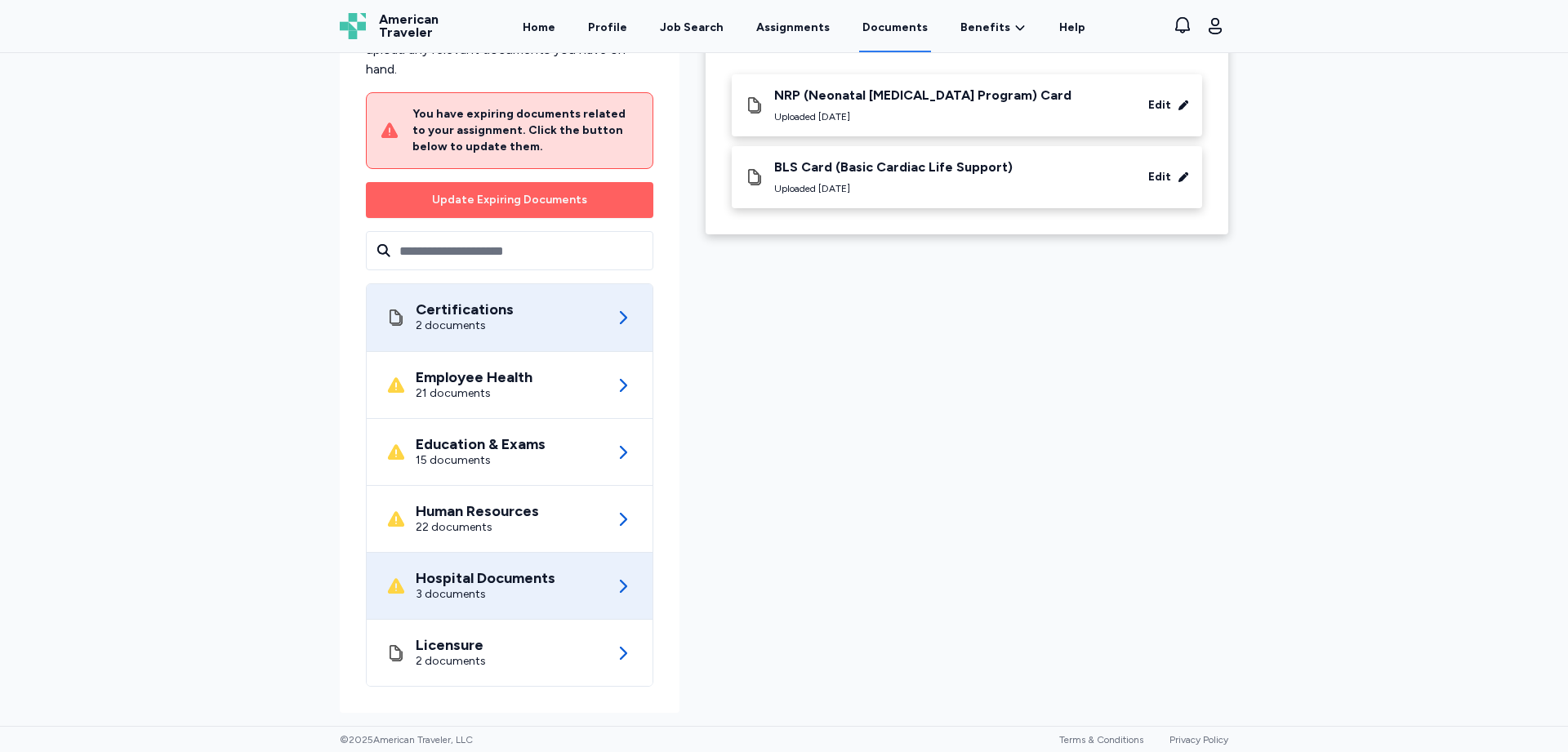
click at [613, 587] on icon at bounding box center [623, 586] width 20 height 20
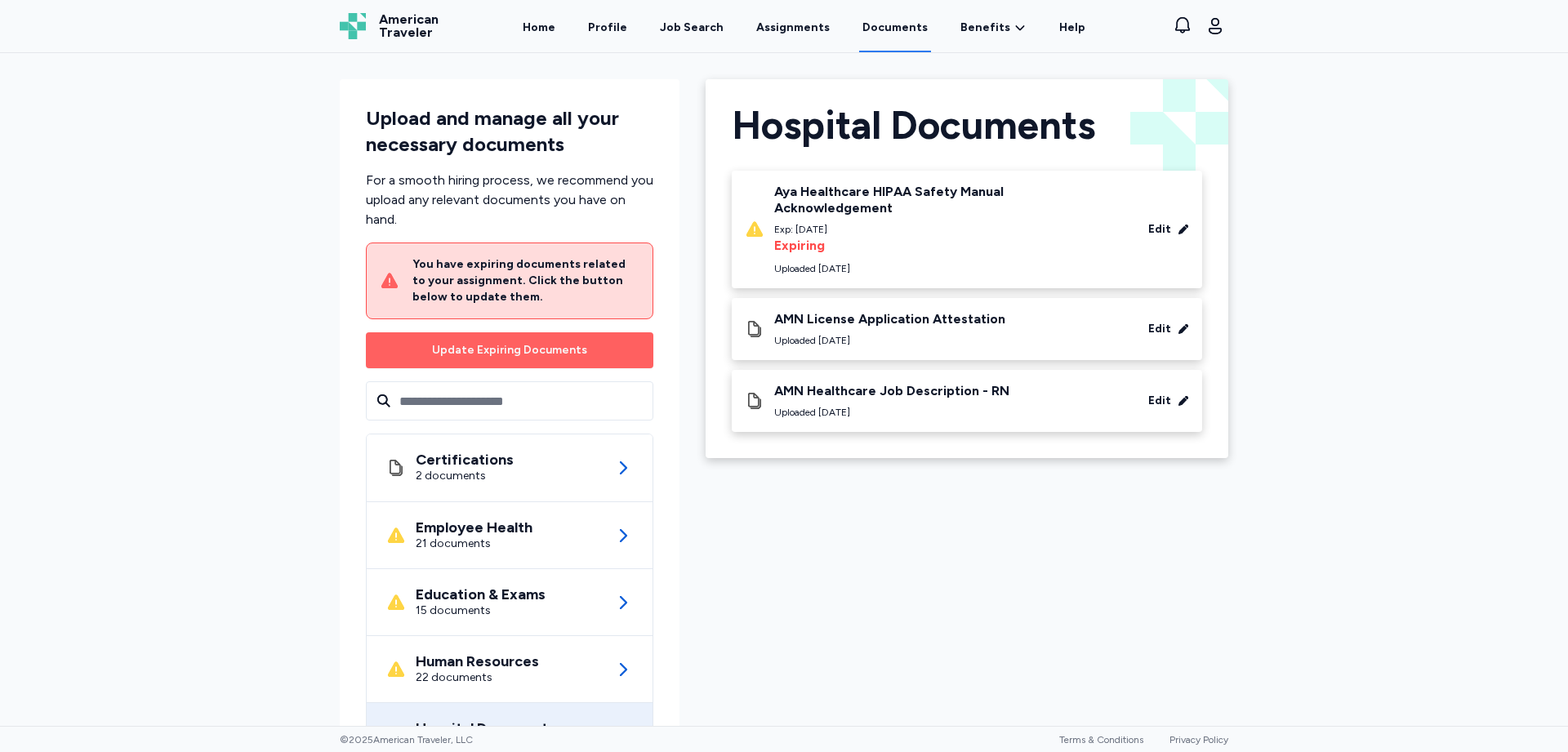
click at [1152, 223] on div "Edit" at bounding box center [1160, 229] width 23 height 16
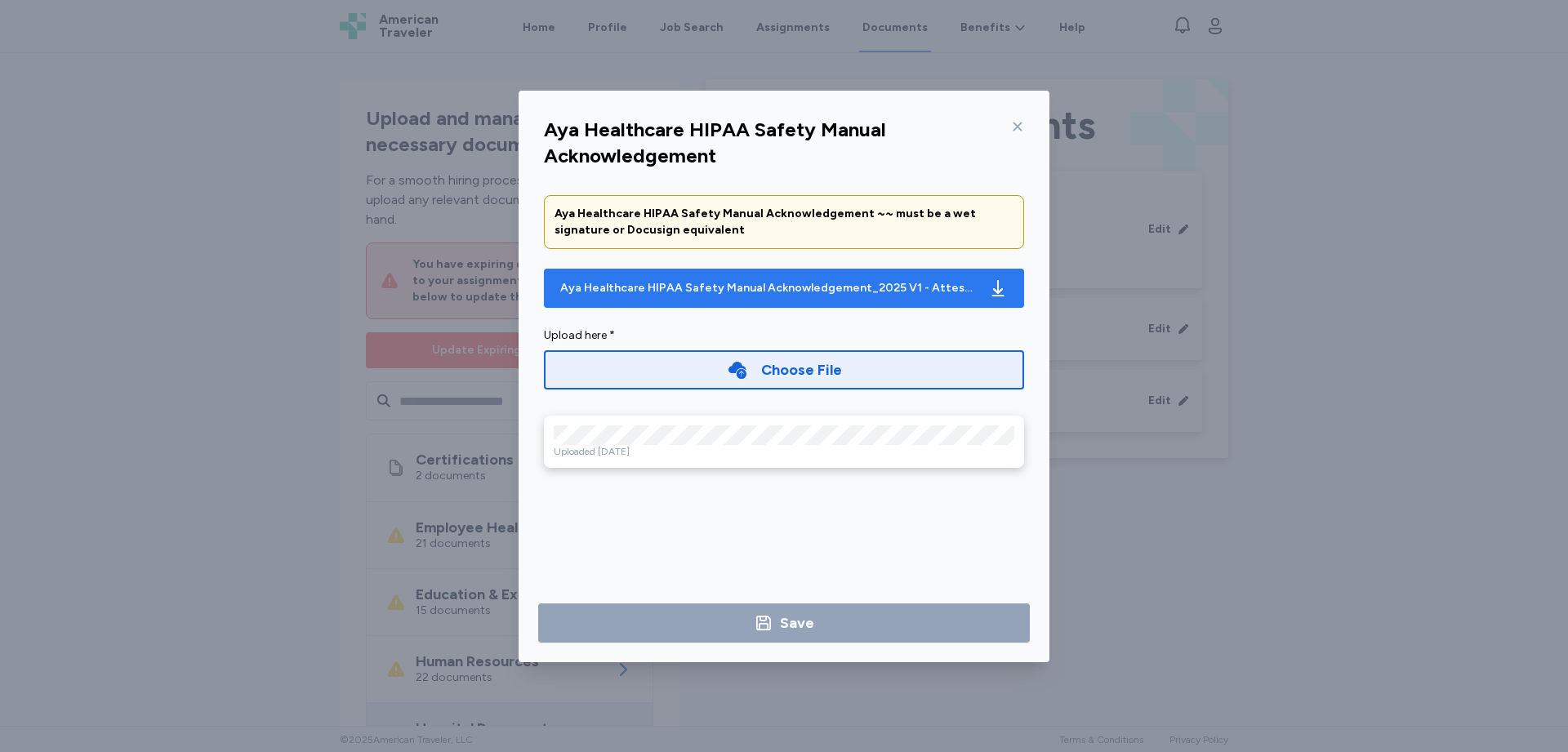
click at [767, 288] on div "Aya Healthcare HIPAA Safety Manual Acknowledgement_2025 V1 - Attestation_ddf219…" at bounding box center [767, 289] width 415 height 16
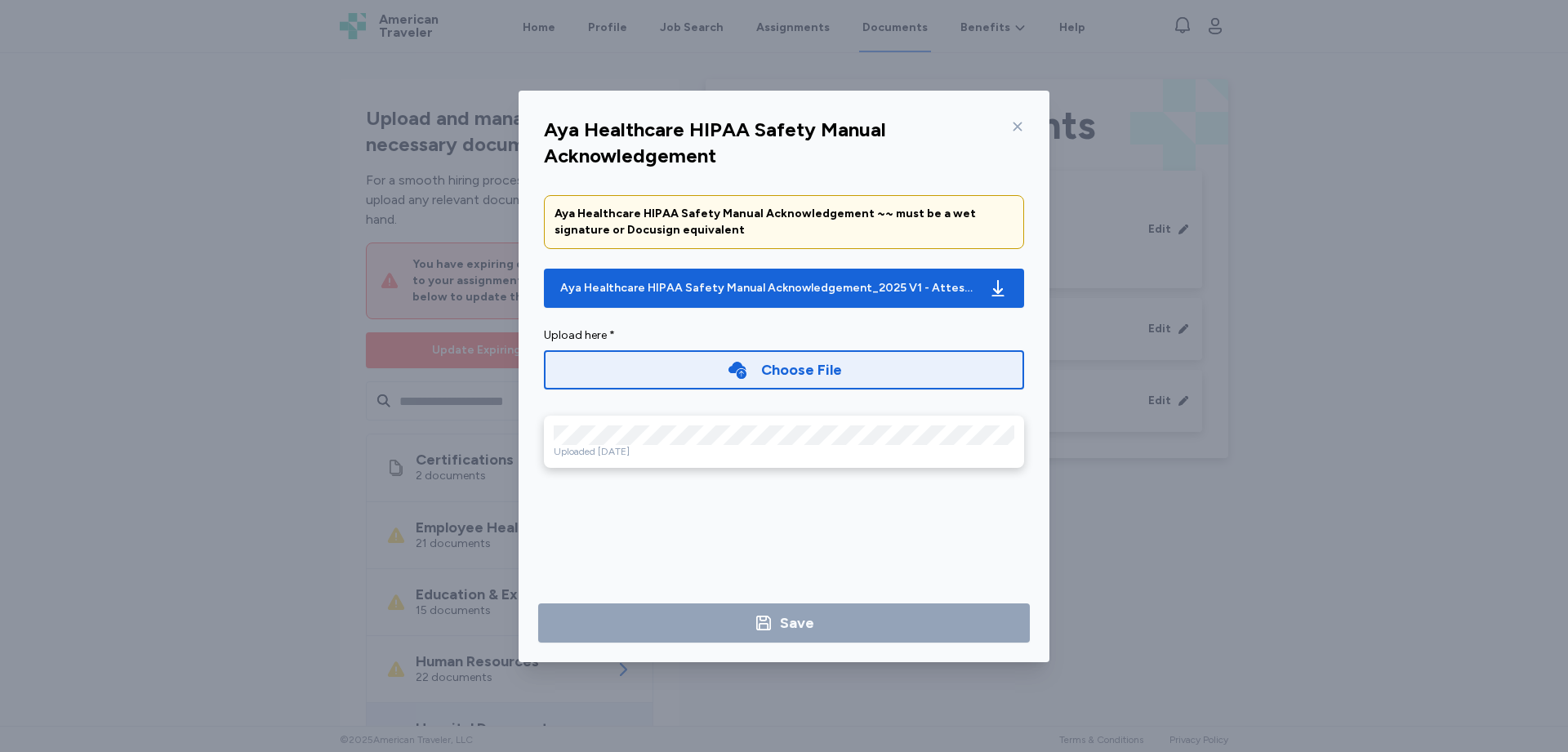
click at [1012, 125] on icon at bounding box center [1018, 126] width 13 height 13
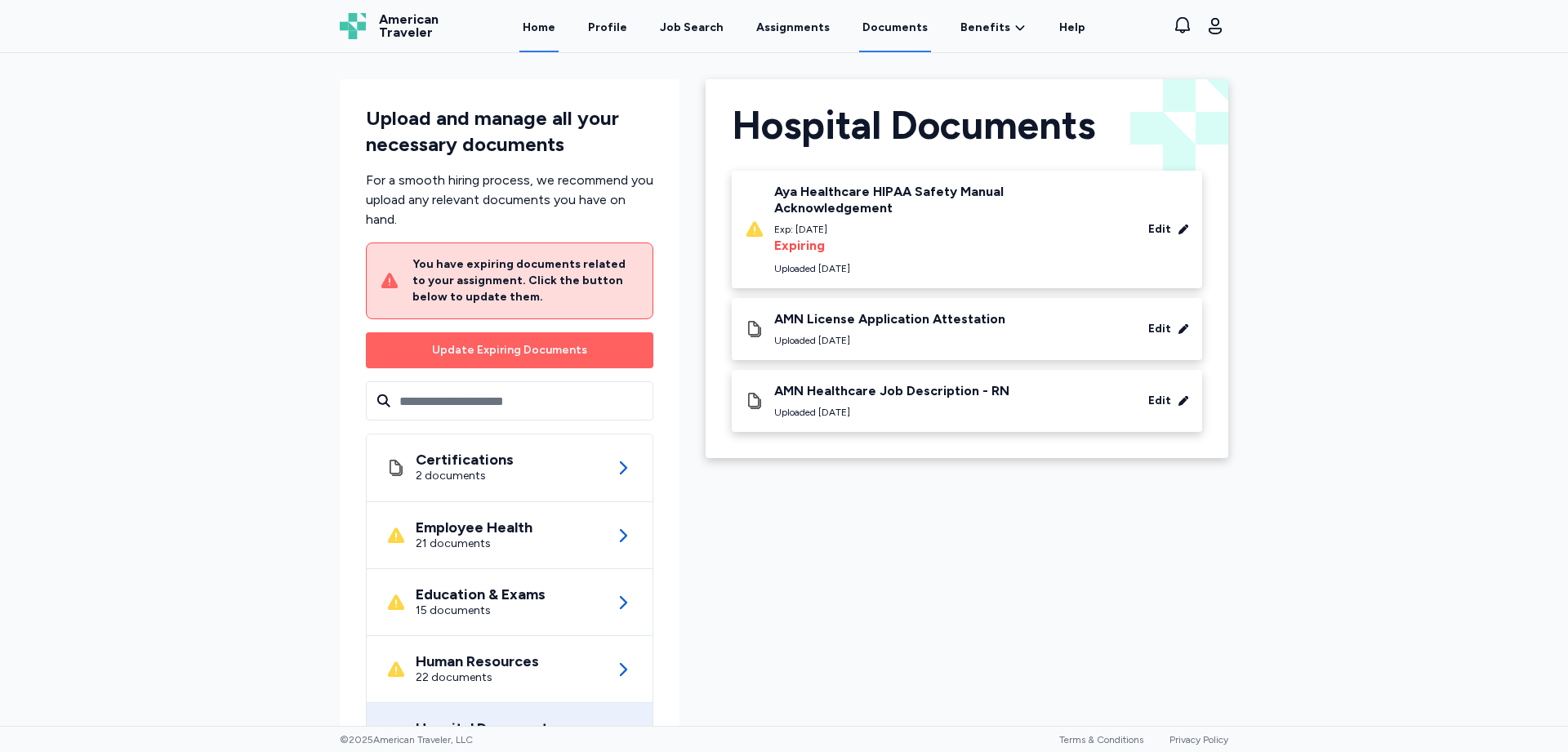
click at [559, 29] on link "Home" at bounding box center [539, 27] width 39 height 50
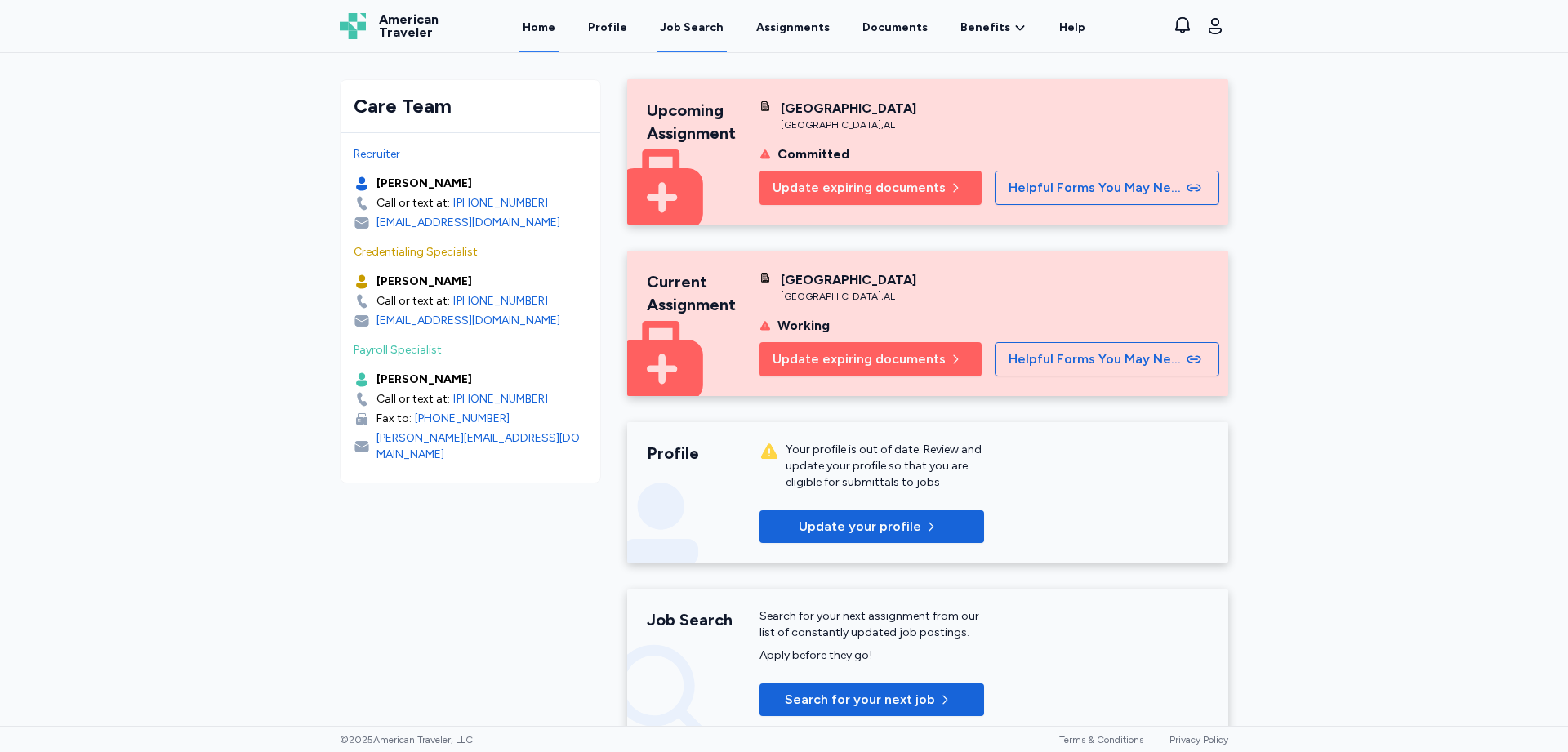
click at [678, 26] on div "Job Search" at bounding box center [691, 28] width 64 height 16
